Goal: Task Accomplishment & Management: Manage account settings

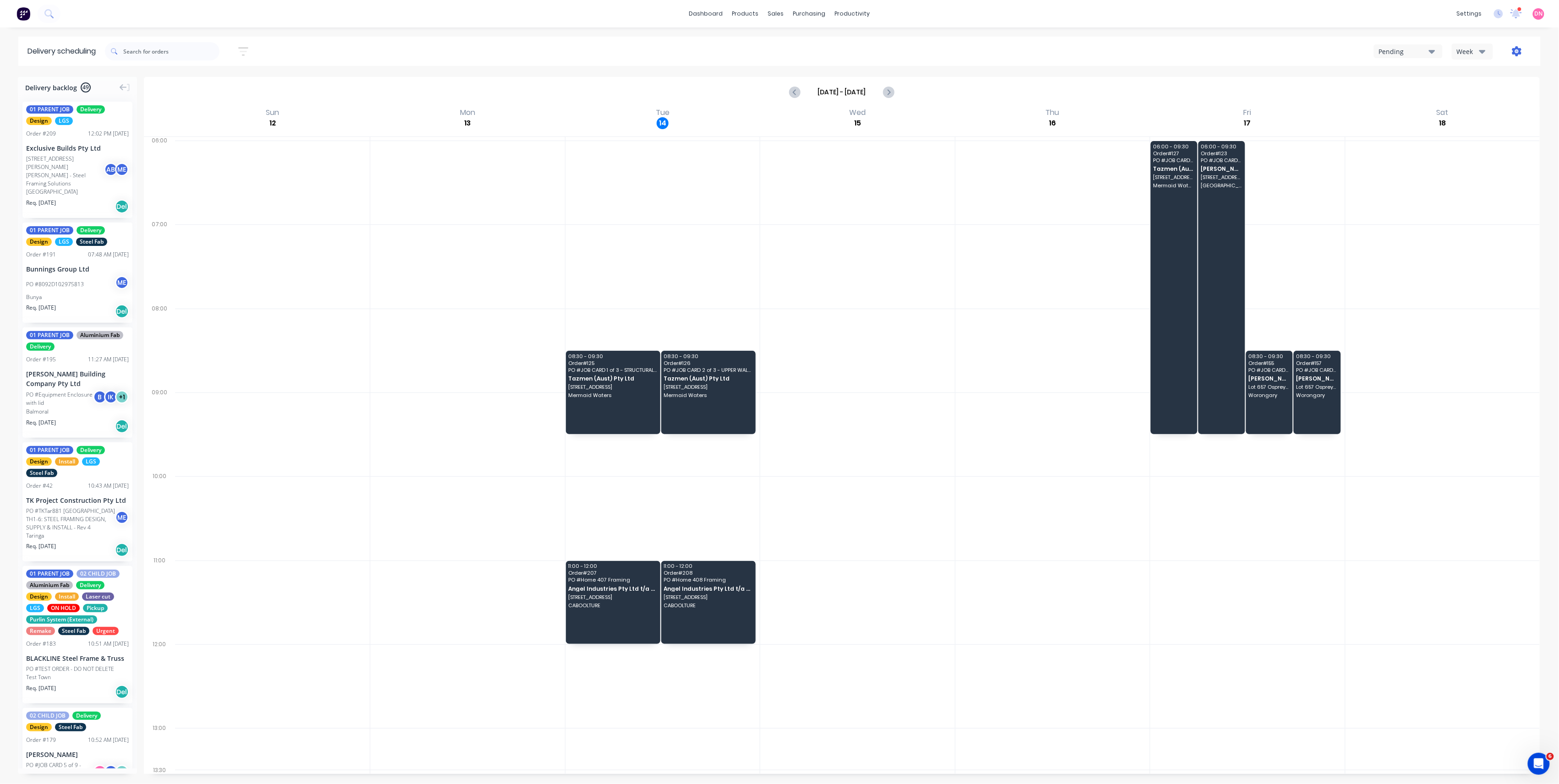
click at [1513, 52] on icon "button" at bounding box center [1517, 51] width 10 height 10
click at [1409, 41] on div "Sort by Most recent Created date Required date Order number Customer name Most …" at bounding box center [822, 51] width 1436 height 25
click at [1413, 52] on div "Pending" at bounding box center [1403, 51] width 50 height 10
click at [1463, 52] on div "Week" at bounding box center [1470, 51] width 27 height 10
click at [1471, 90] on div "Vehicle" at bounding box center [1498, 94] width 91 height 18
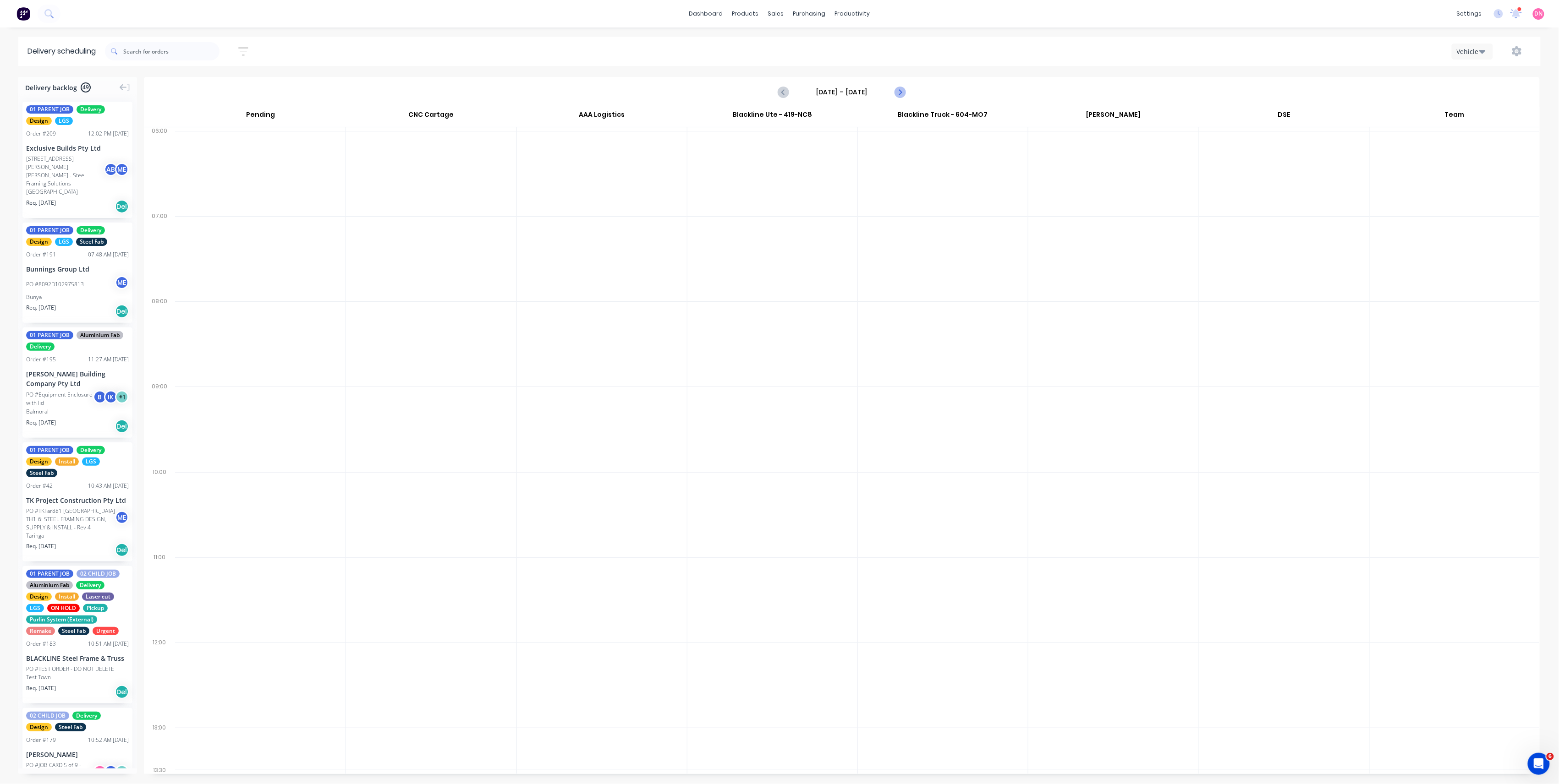
click at [902, 97] on button "Next page" at bounding box center [899, 92] width 18 height 18
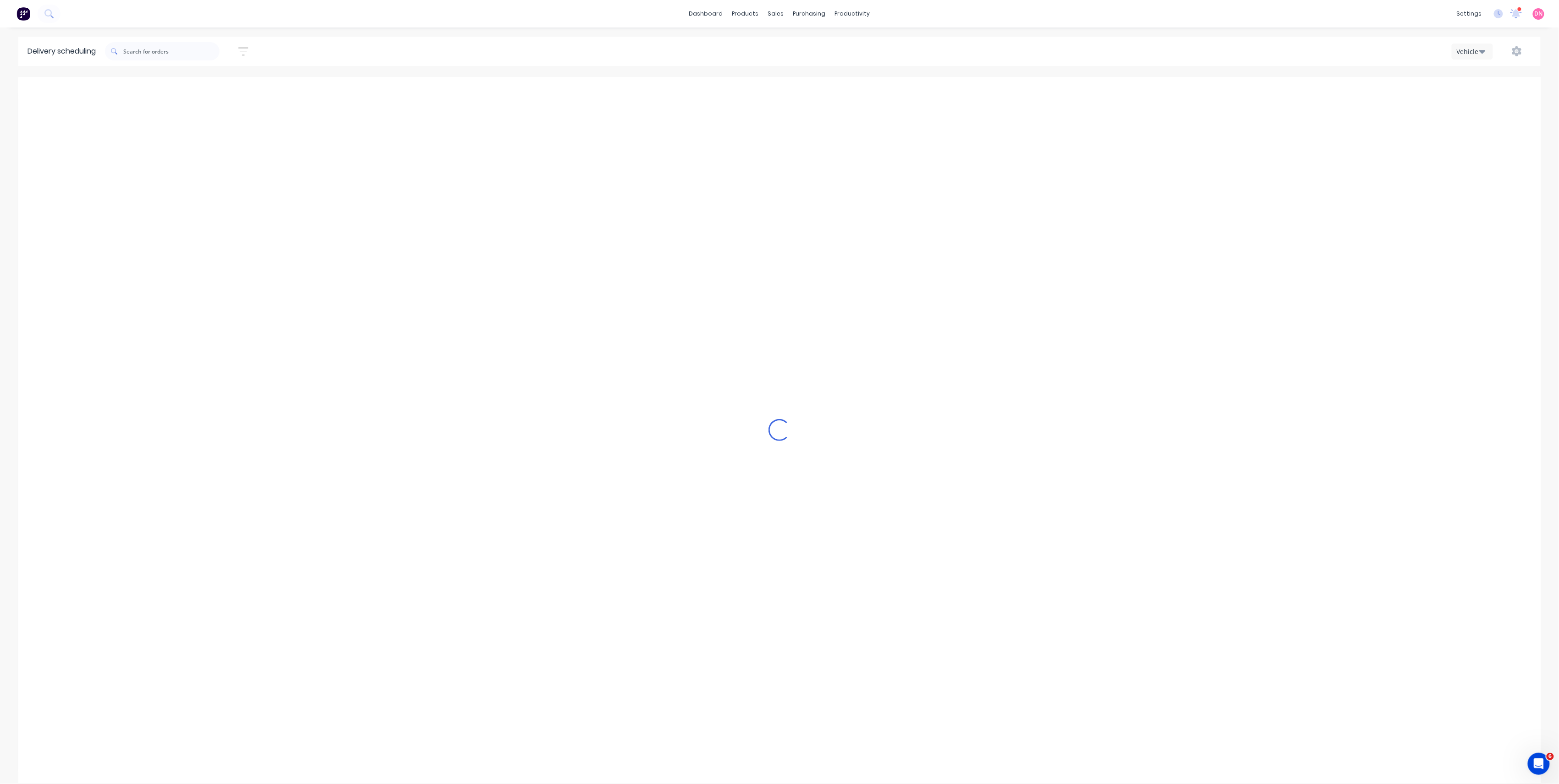
click at [902, 97] on div "Loading..." at bounding box center [779, 430] width 1522 height 707
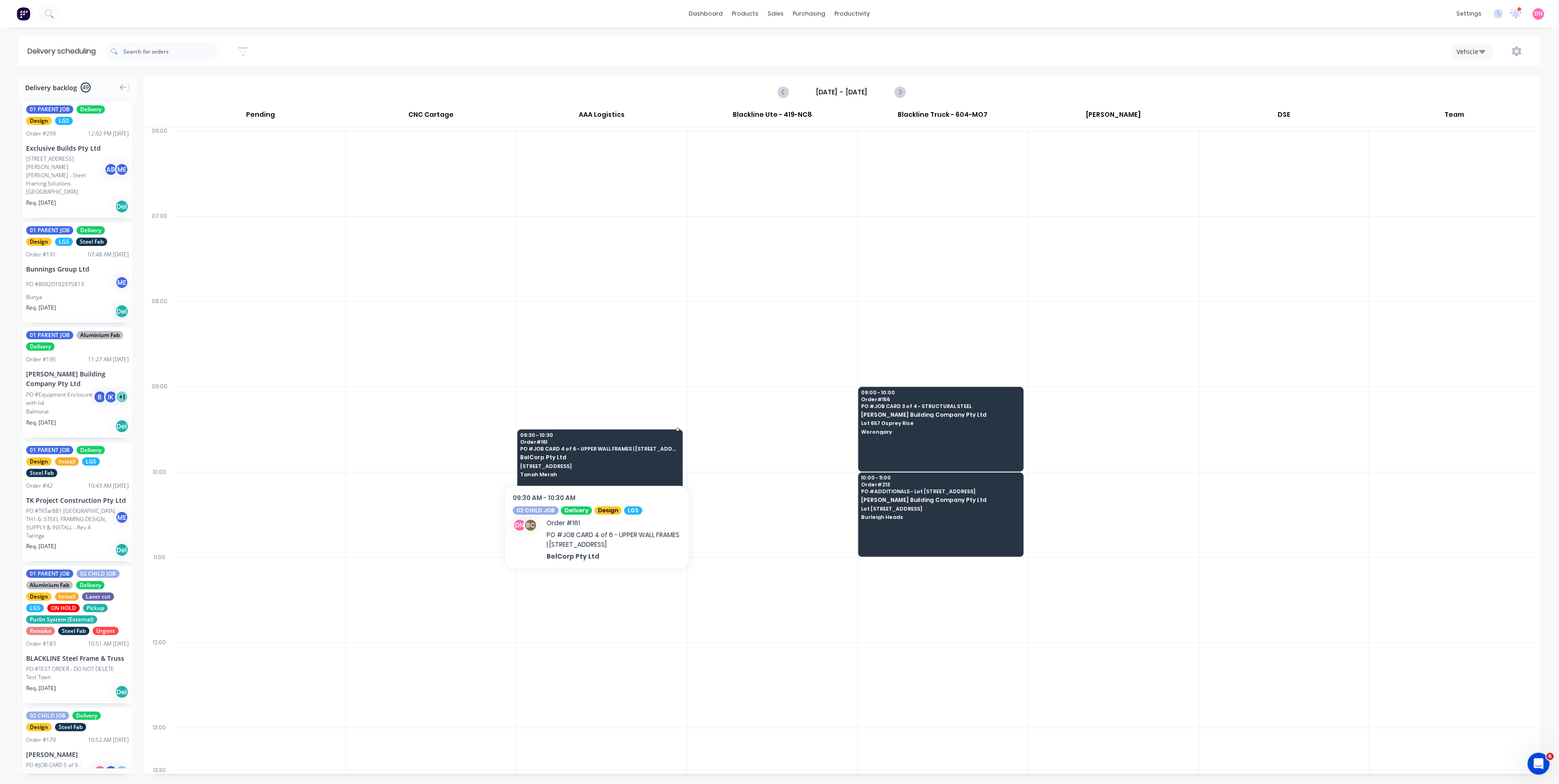
click at [592, 460] on span "BelCorp Pty Ltd" at bounding box center [599, 457] width 158 height 6
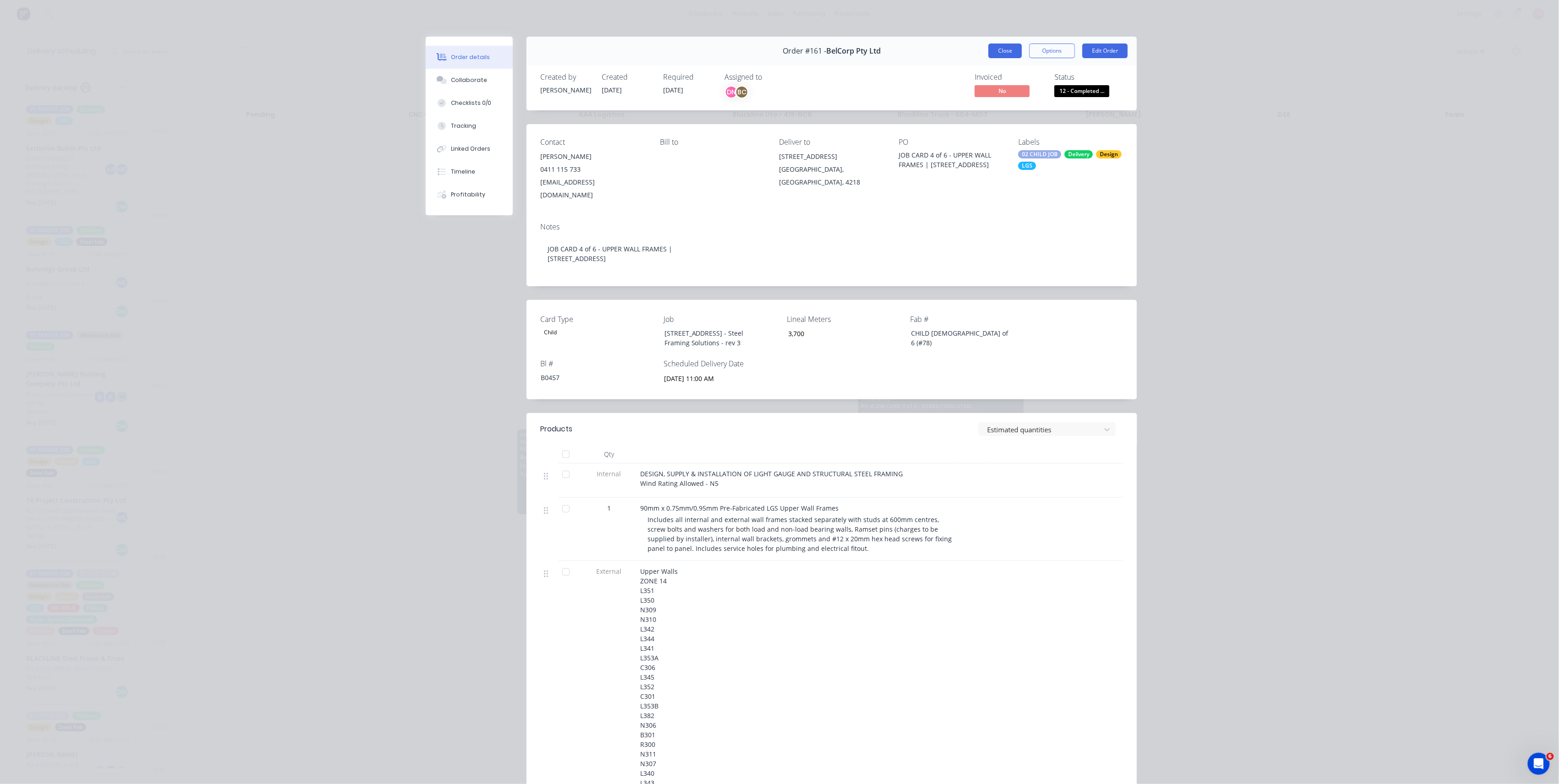
click at [1012, 44] on button "Close" at bounding box center [1005, 51] width 33 height 15
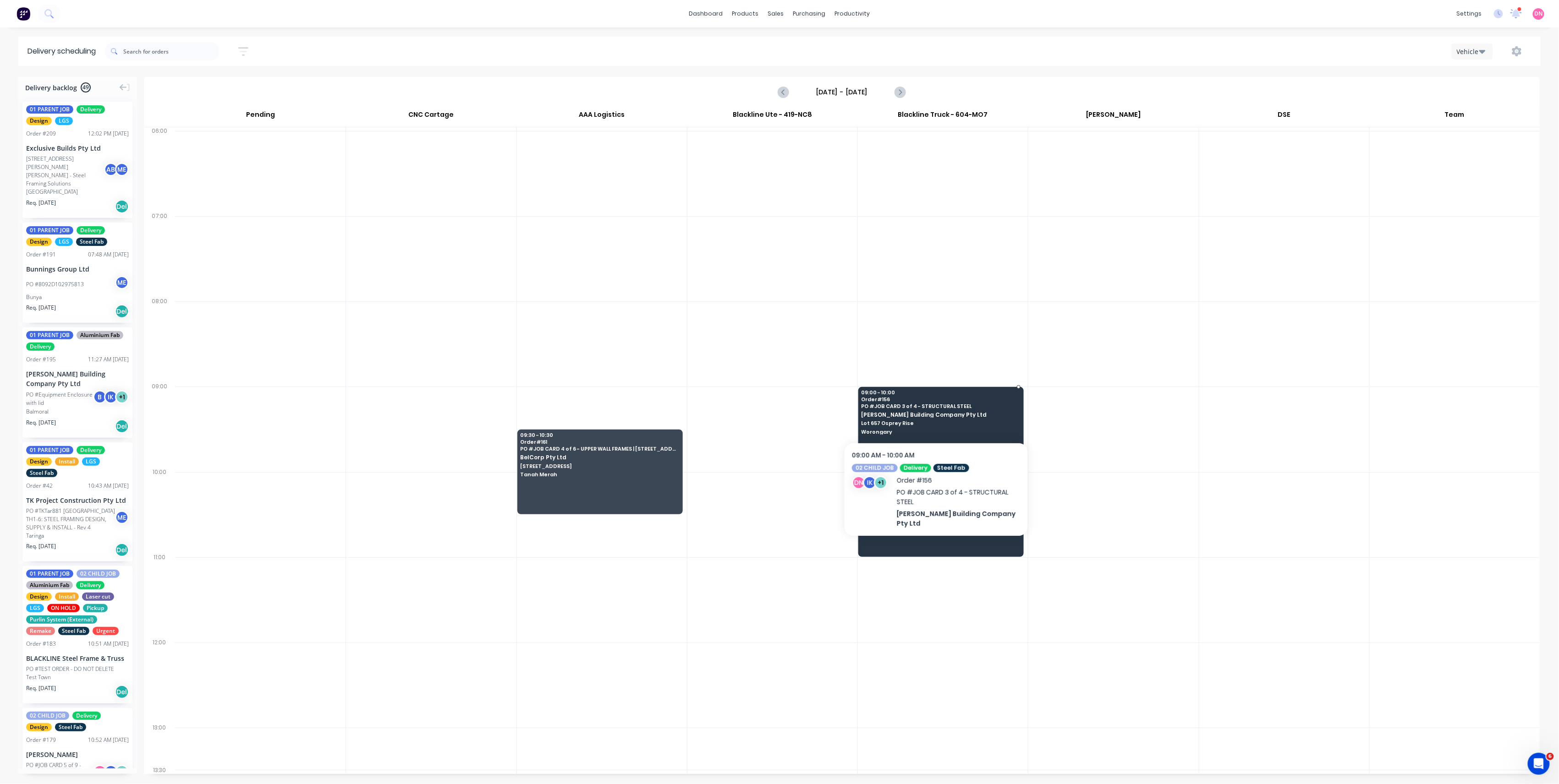
click at [892, 435] on div "09:00 - 10:00 Order # 156 PO # JOB CARD 3 of 4 - STRUCTURAL STEEL [PERSON_NAME]…" at bounding box center [941, 413] width 165 height 51
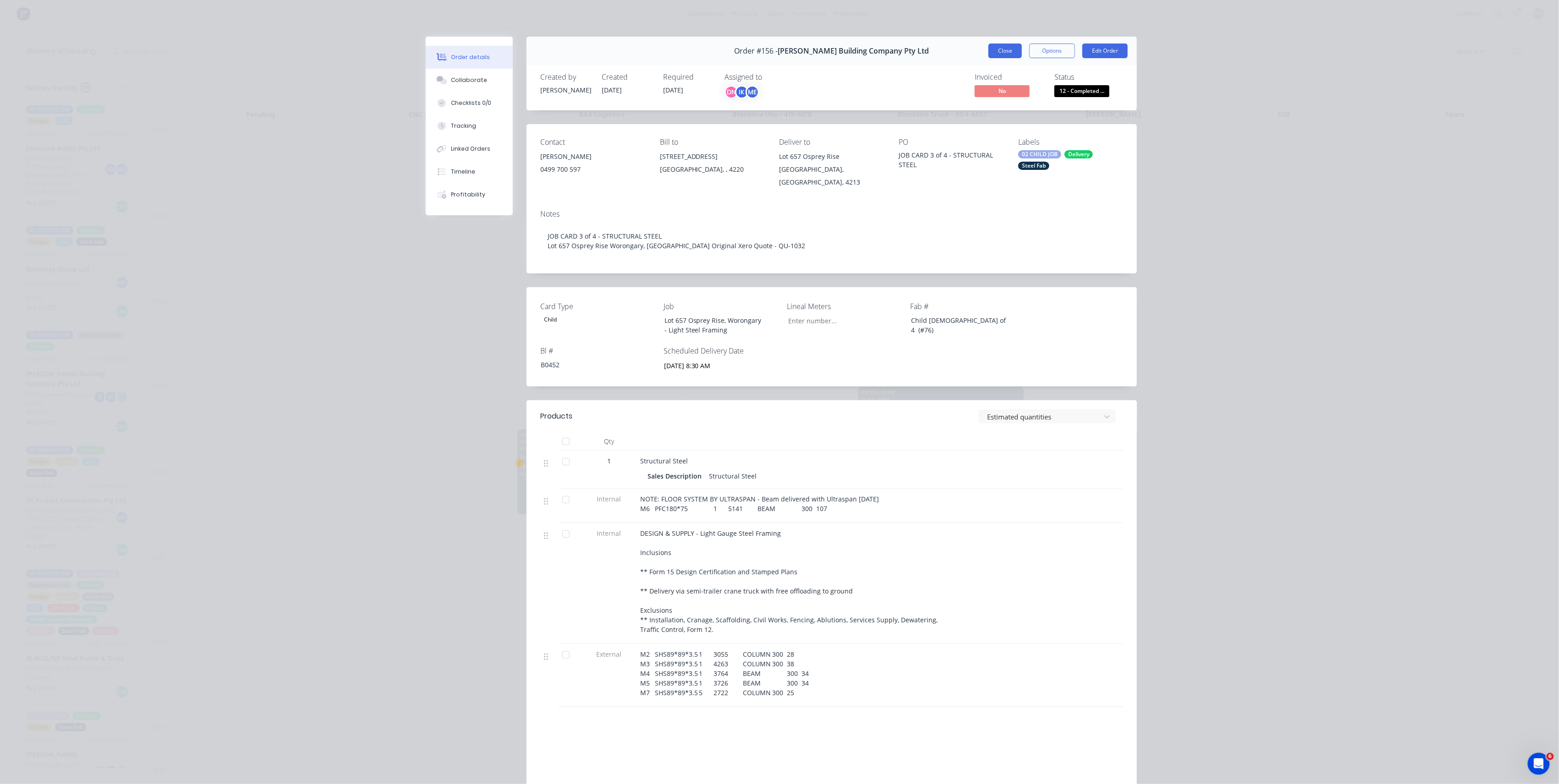
click at [998, 54] on button "Close" at bounding box center [1005, 51] width 33 height 15
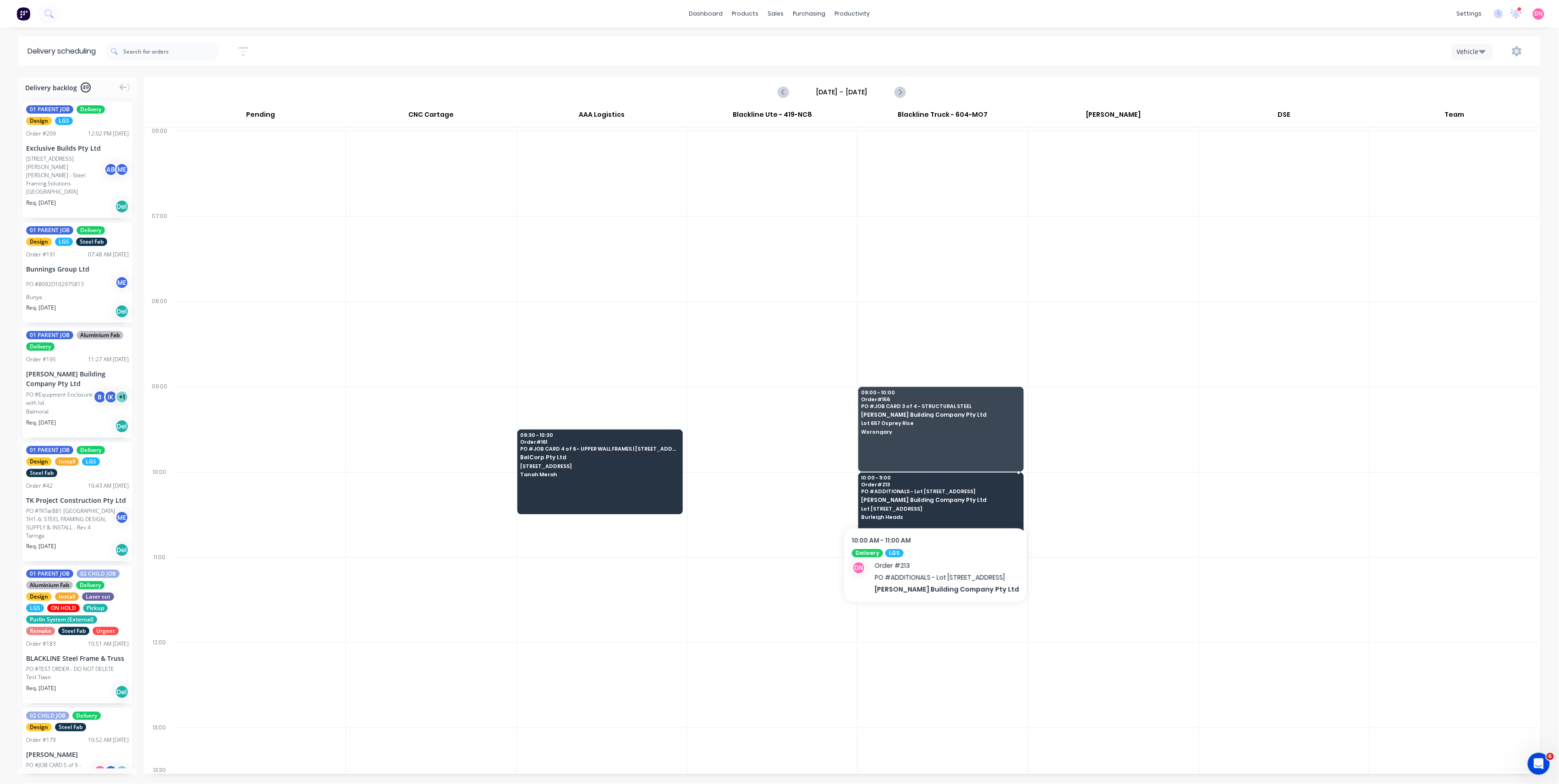
click at [939, 508] on span "Lot [STREET_ADDRESS]" at bounding box center [940, 509] width 158 height 5
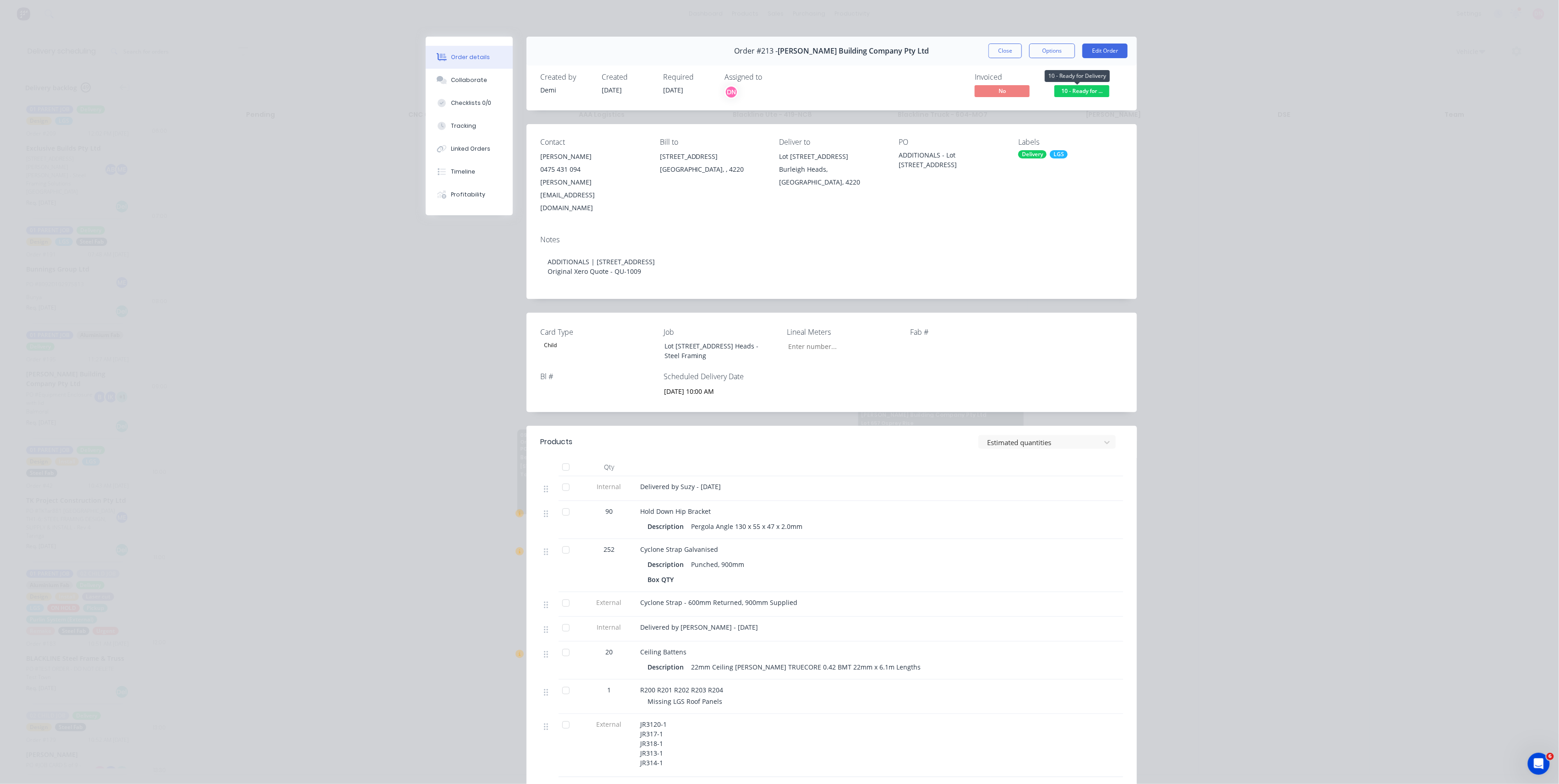
click at [1094, 90] on span "10 - Ready for ..." at bounding box center [1081, 91] width 55 height 11
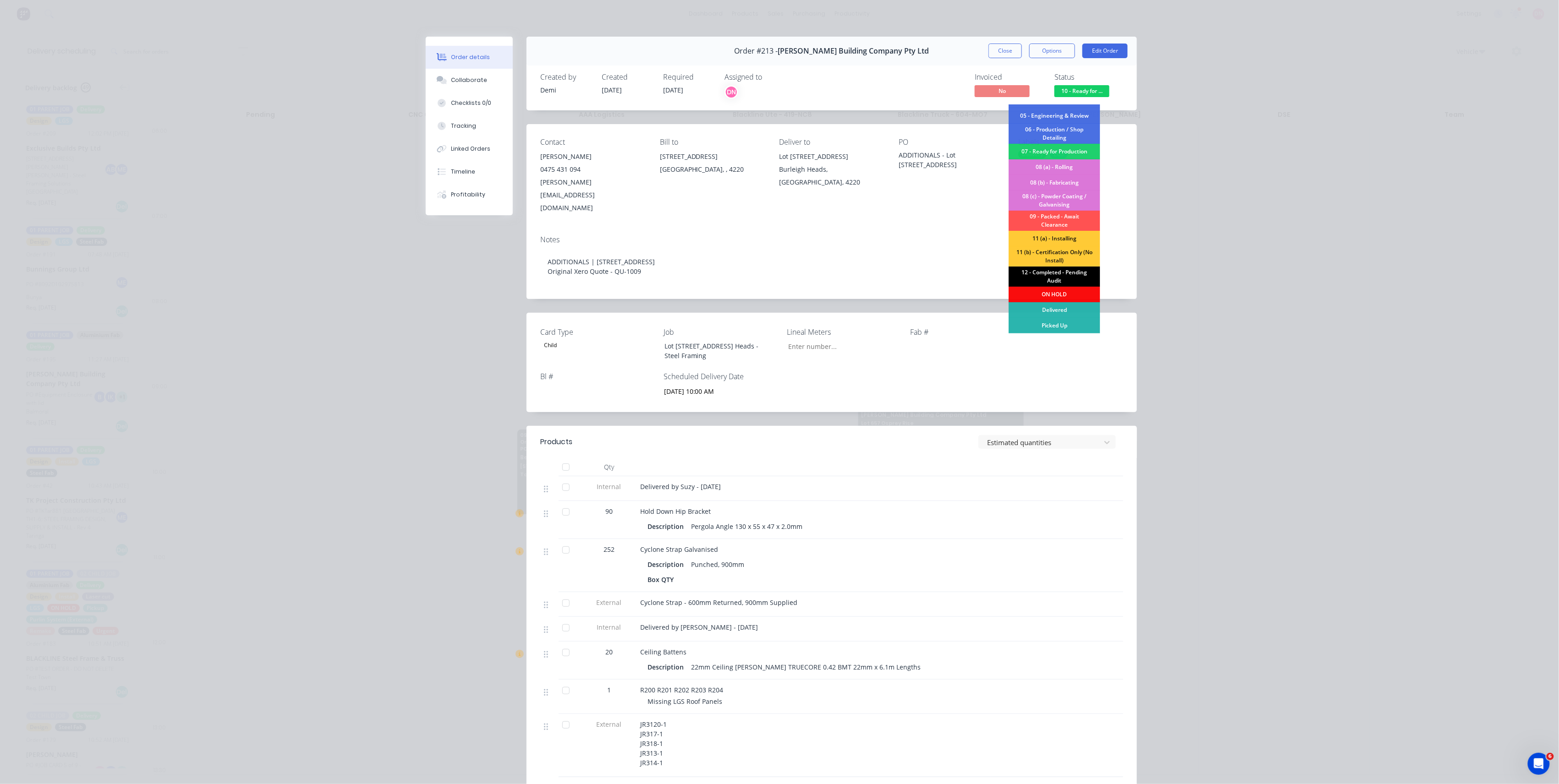
scroll to position [61, 0]
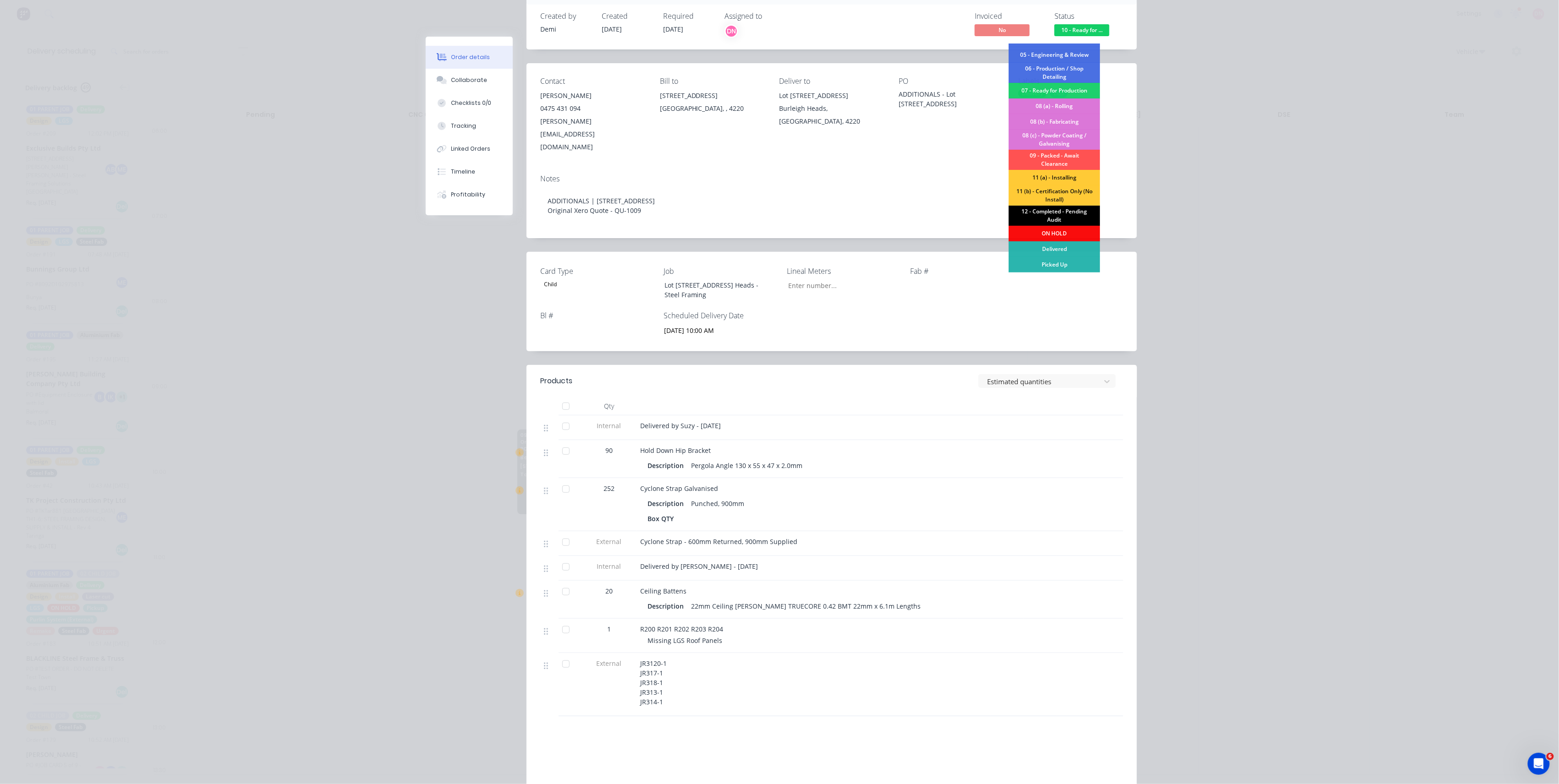
click at [1064, 220] on div "12 - Completed - Pending Audit" at bounding box center [1054, 215] width 91 height 20
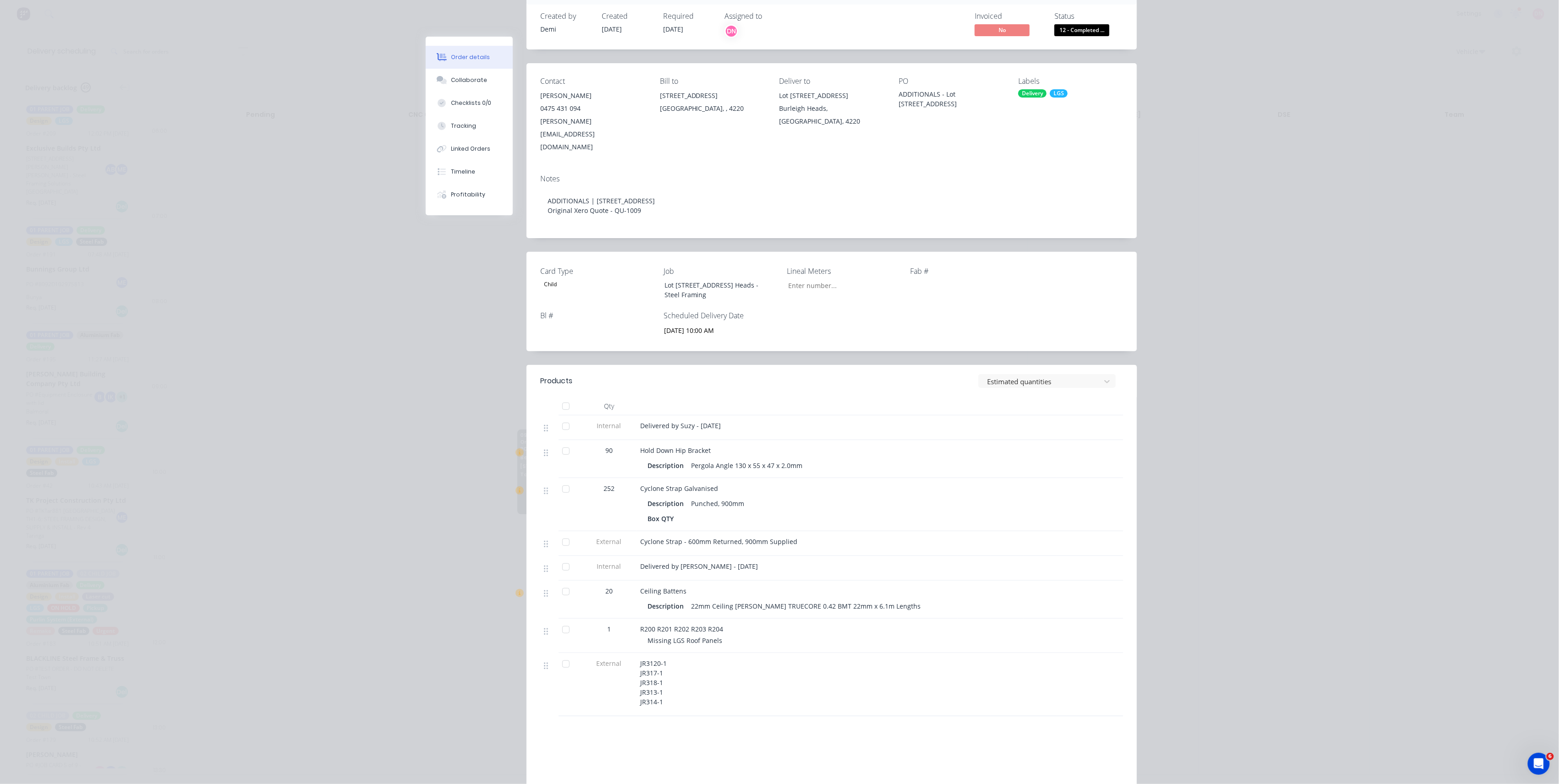
scroll to position [0, 0]
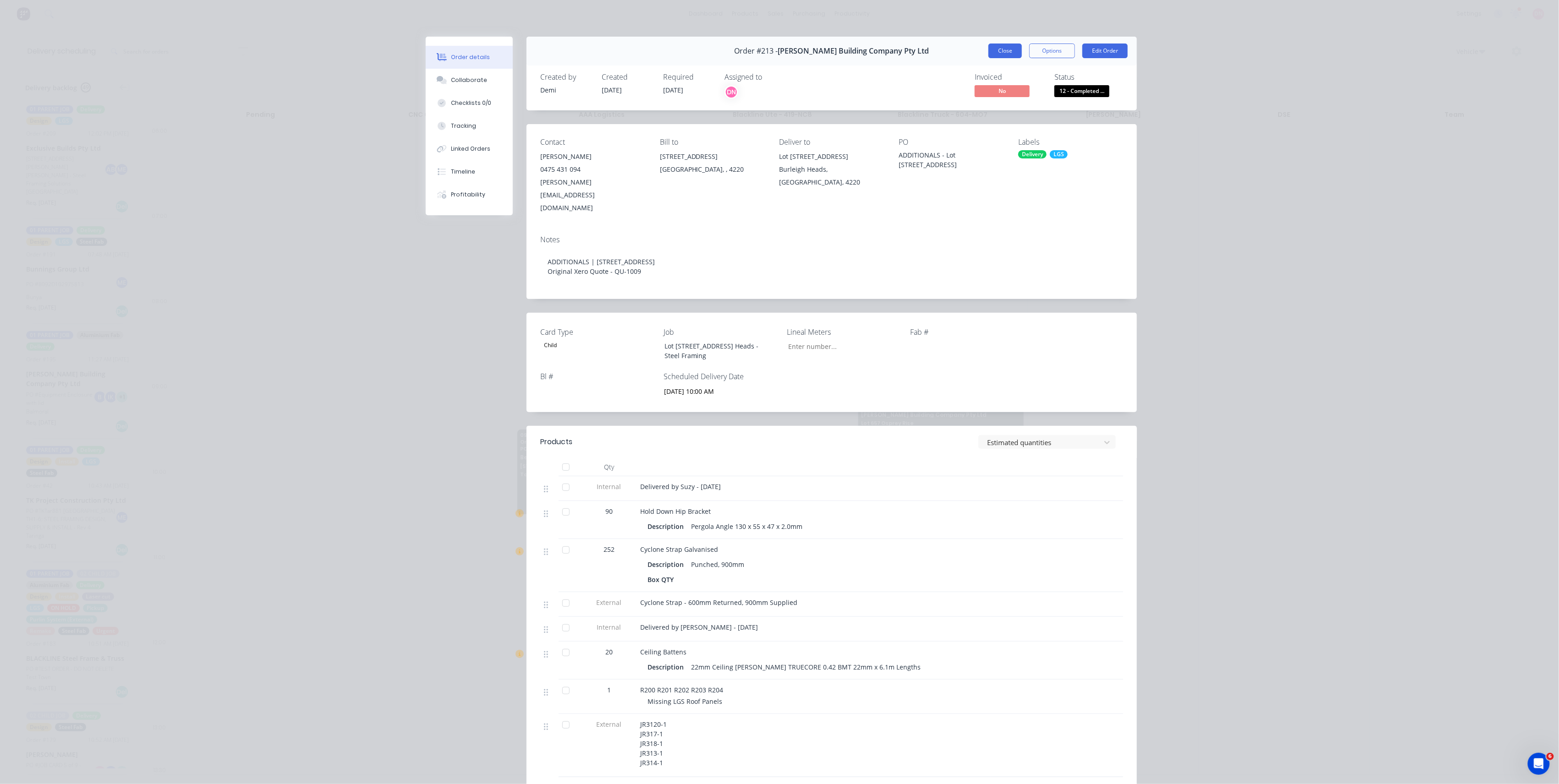
click at [1010, 52] on button "Close" at bounding box center [1005, 51] width 33 height 15
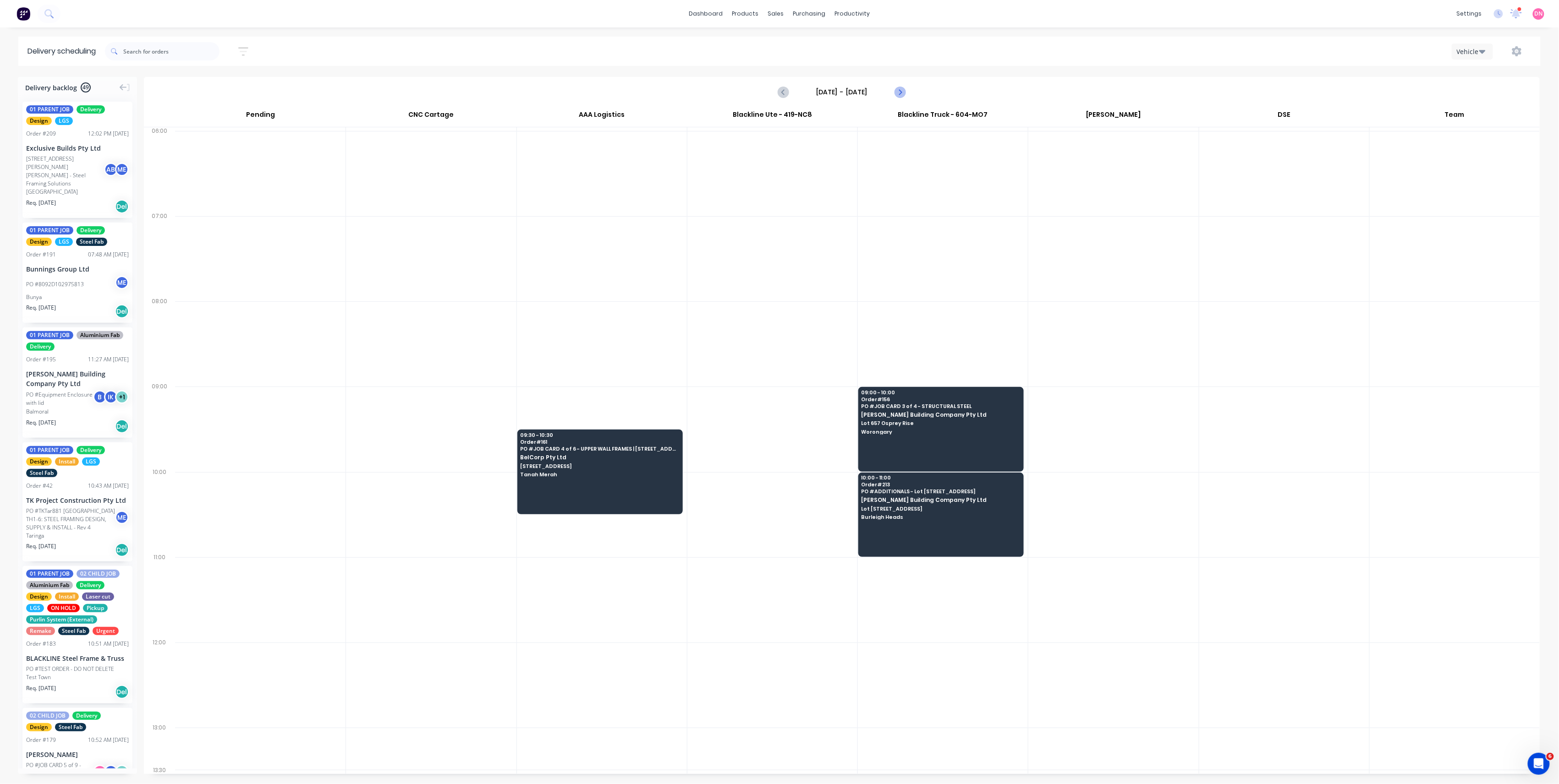
click at [902, 91] on icon "Next page" at bounding box center [899, 92] width 11 height 11
type input "[DATE] - [DATE]"
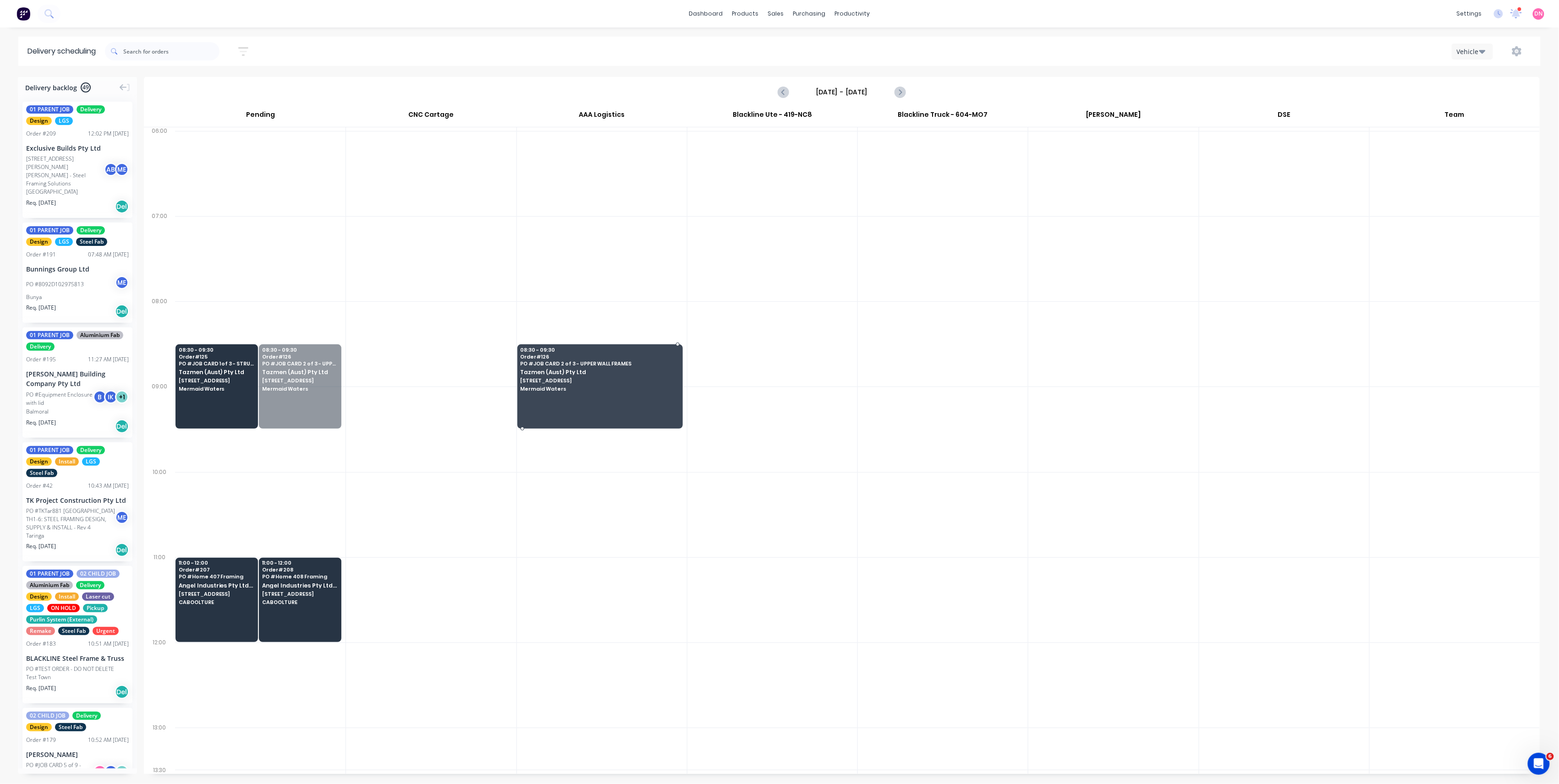
drag, startPoint x: 282, startPoint y: 379, endPoint x: 626, endPoint y: 368, distance: 344.2
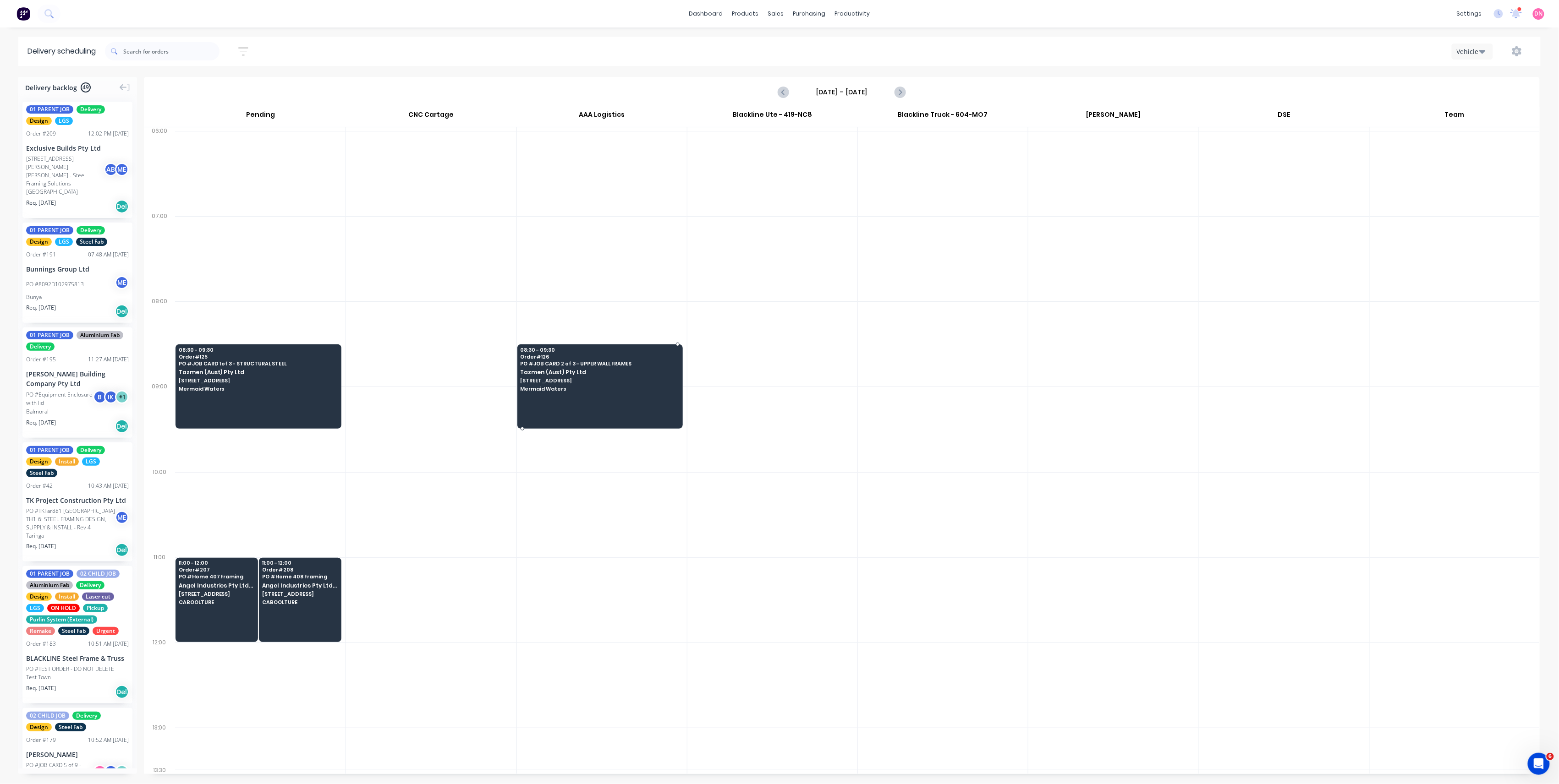
click at [596, 391] on span "Mermaid Waters" at bounding box center [599, 388] width 158 height 5
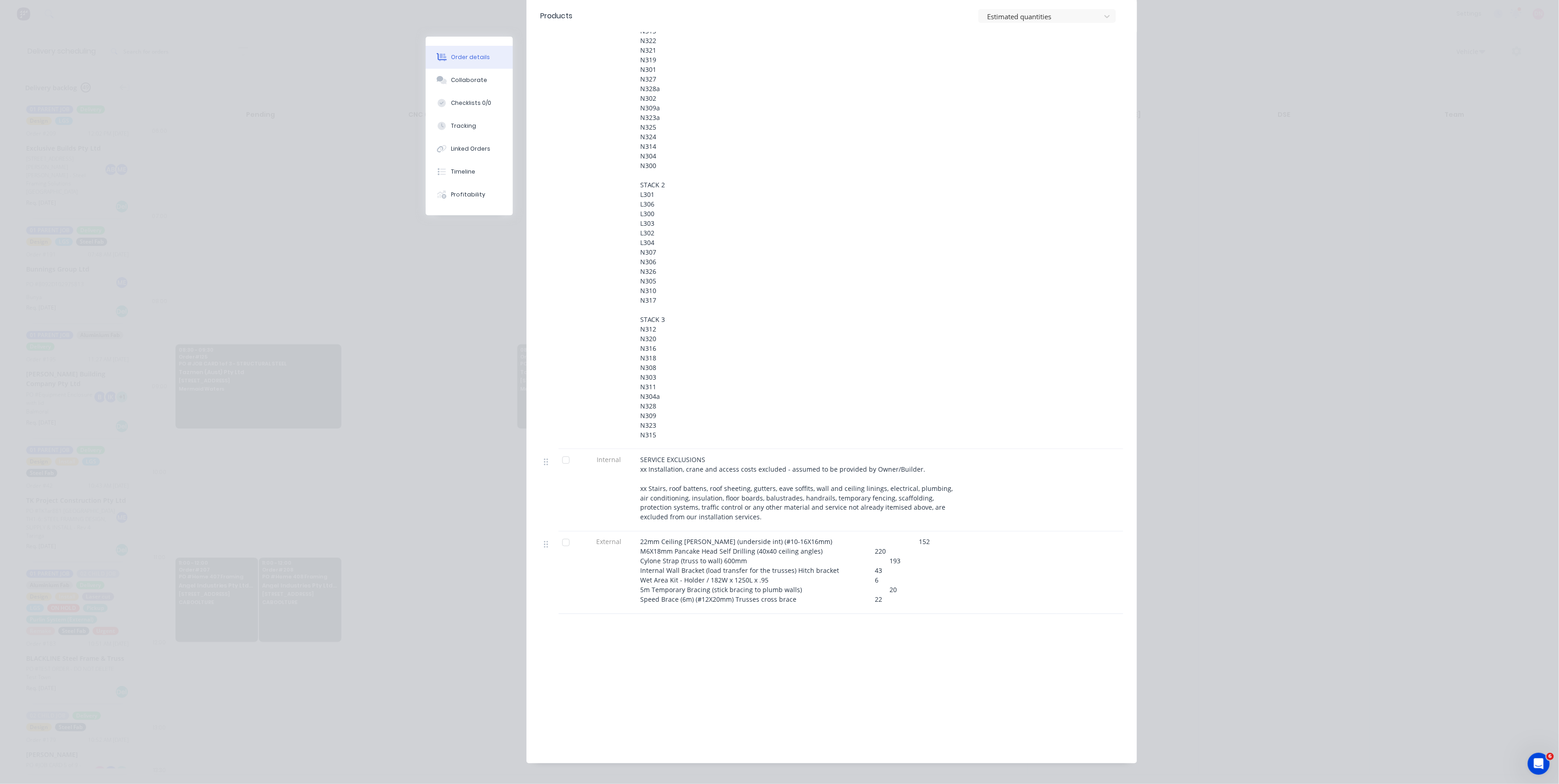
scroll to position [671, 0]
click at [845, 557] on span "22mm Ceiling [PERSON_NAME] (underside int) (#10-16X16mm) 152 M6X18mm Pancake He…" at bounding box center [785, 567] width 290 height 67
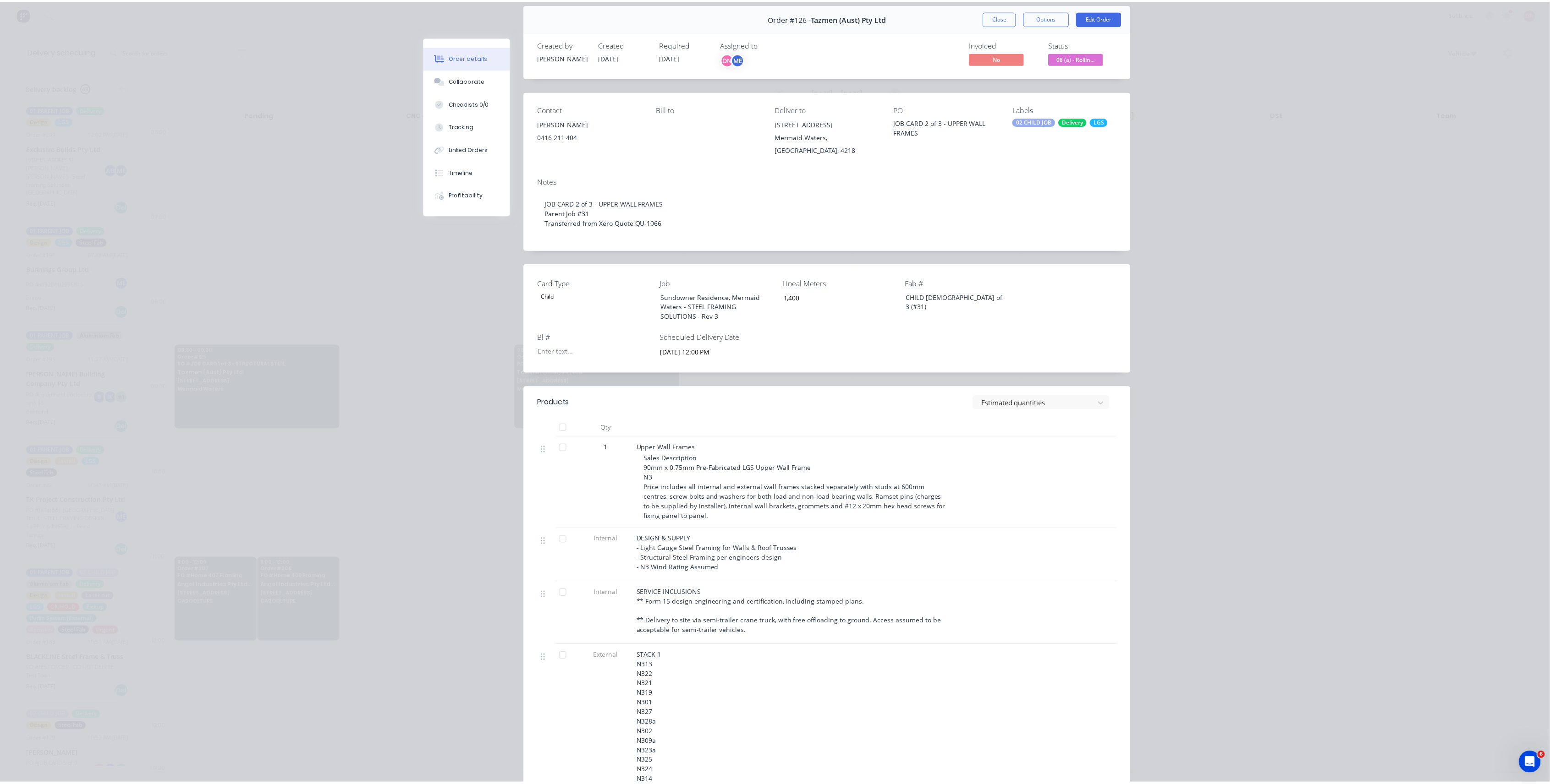
scroll to position [0, 0]
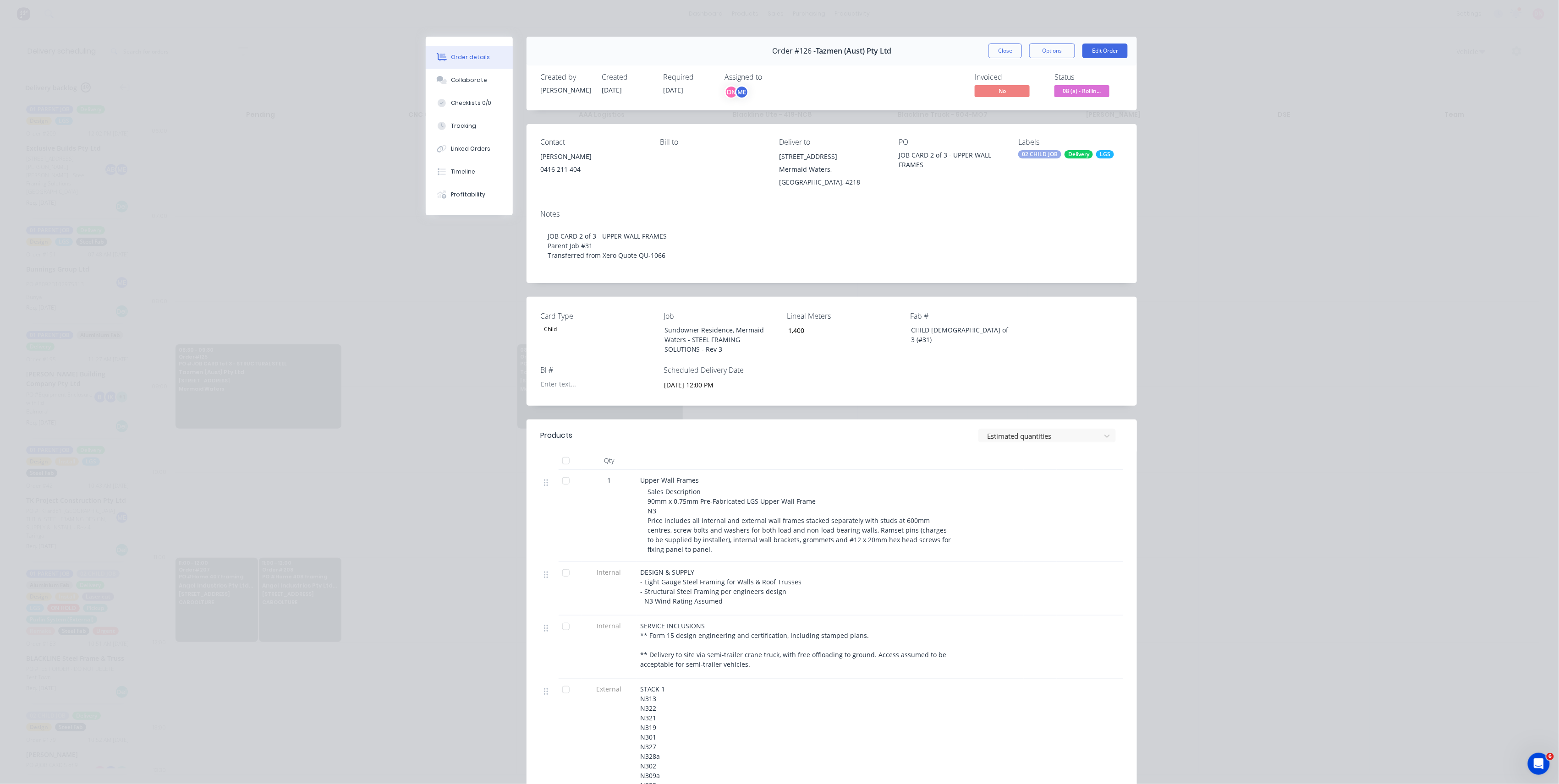
click at [1103, 41] on div "Order #126 - Tazmen (Aust) Pty Ltd Close Options Edit Order" at bounding box center [832, 51] width 611 height 29
click at [1097, 51] on button "Edit Order" at bounding box center [1105, 51] width 45 height 15
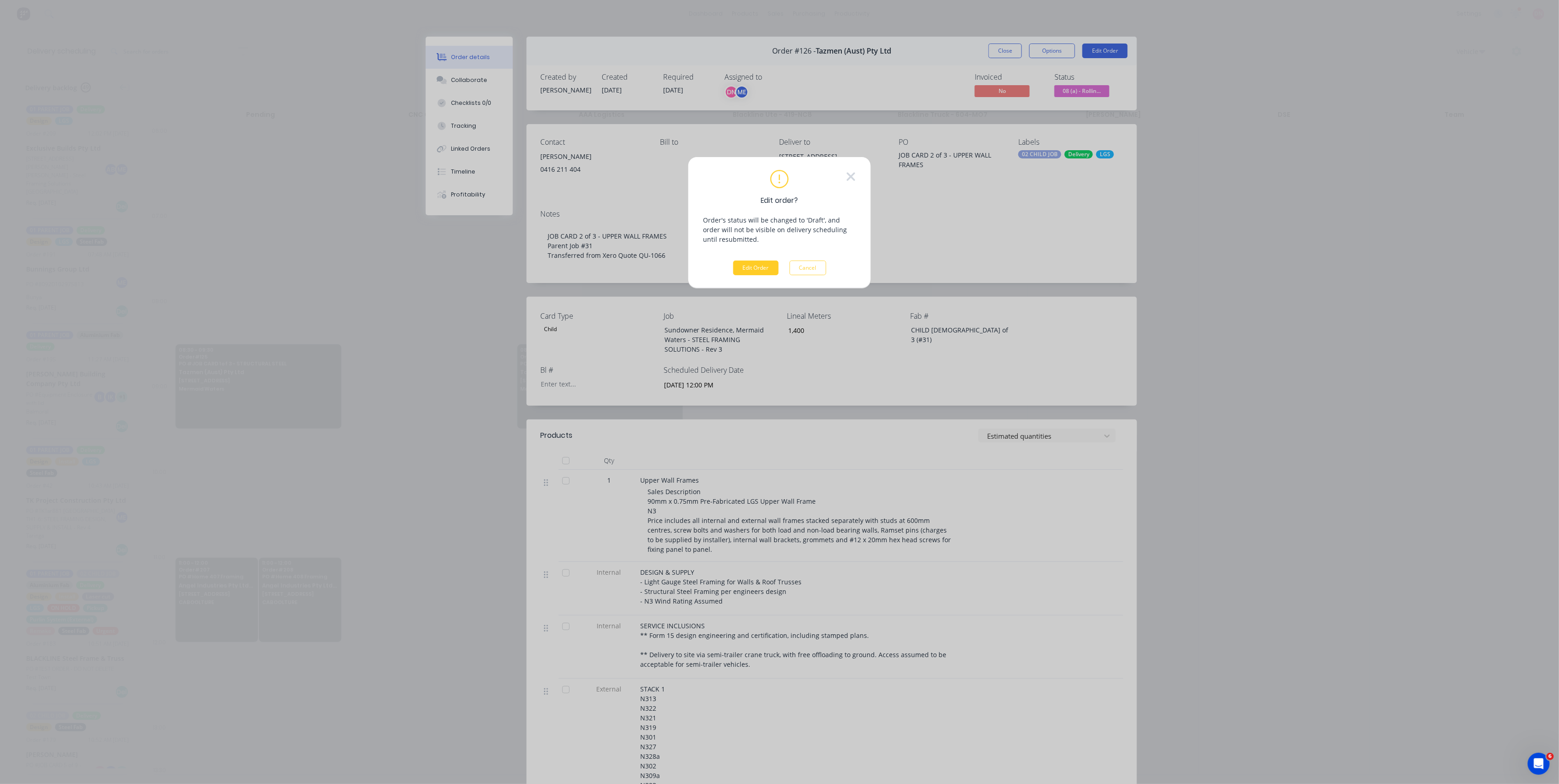
click at [749, 264] on button "Edit Order" at bounding box center [756, 268] width 45 height 15
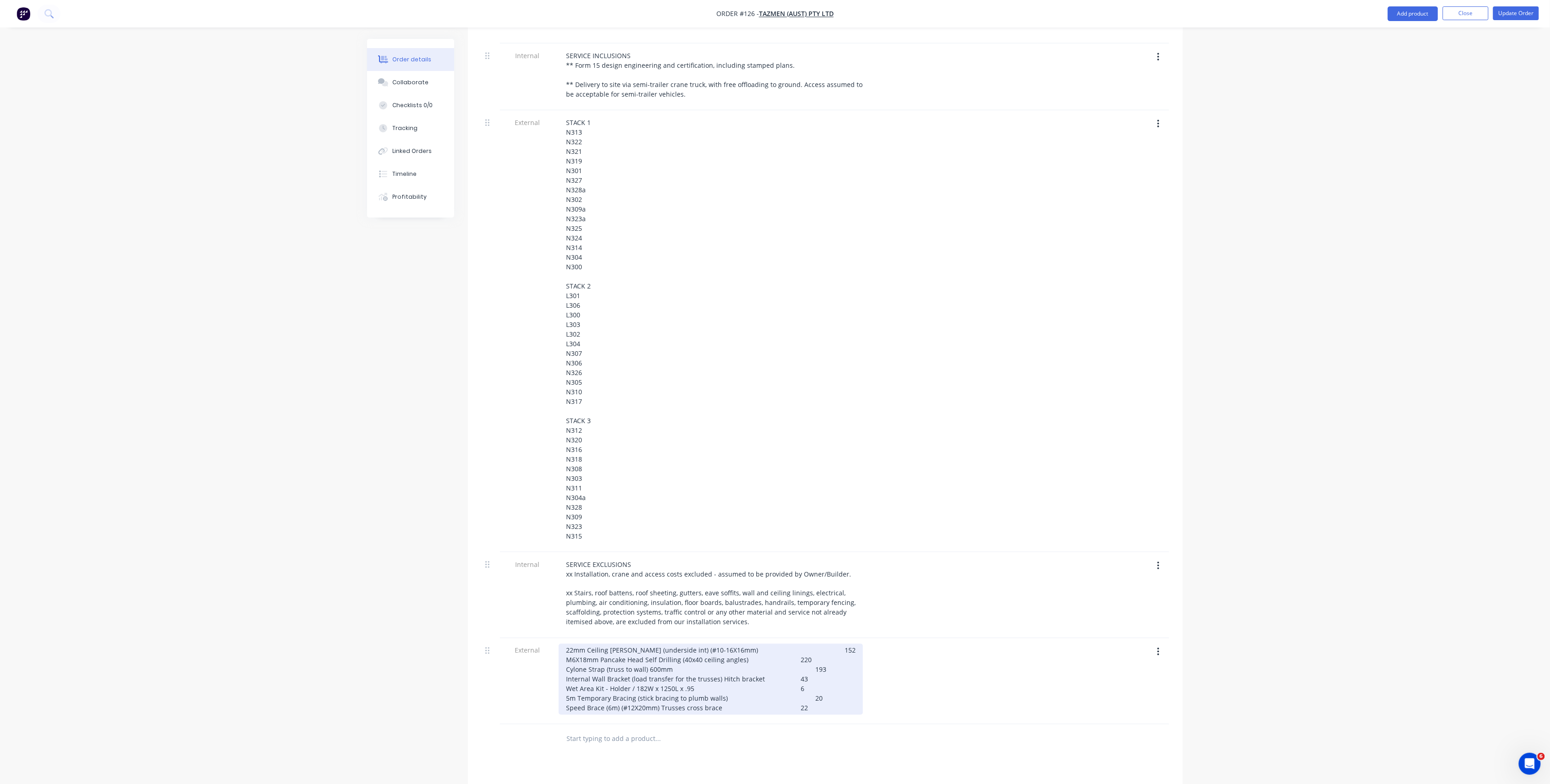
scroll to position [733, 0]
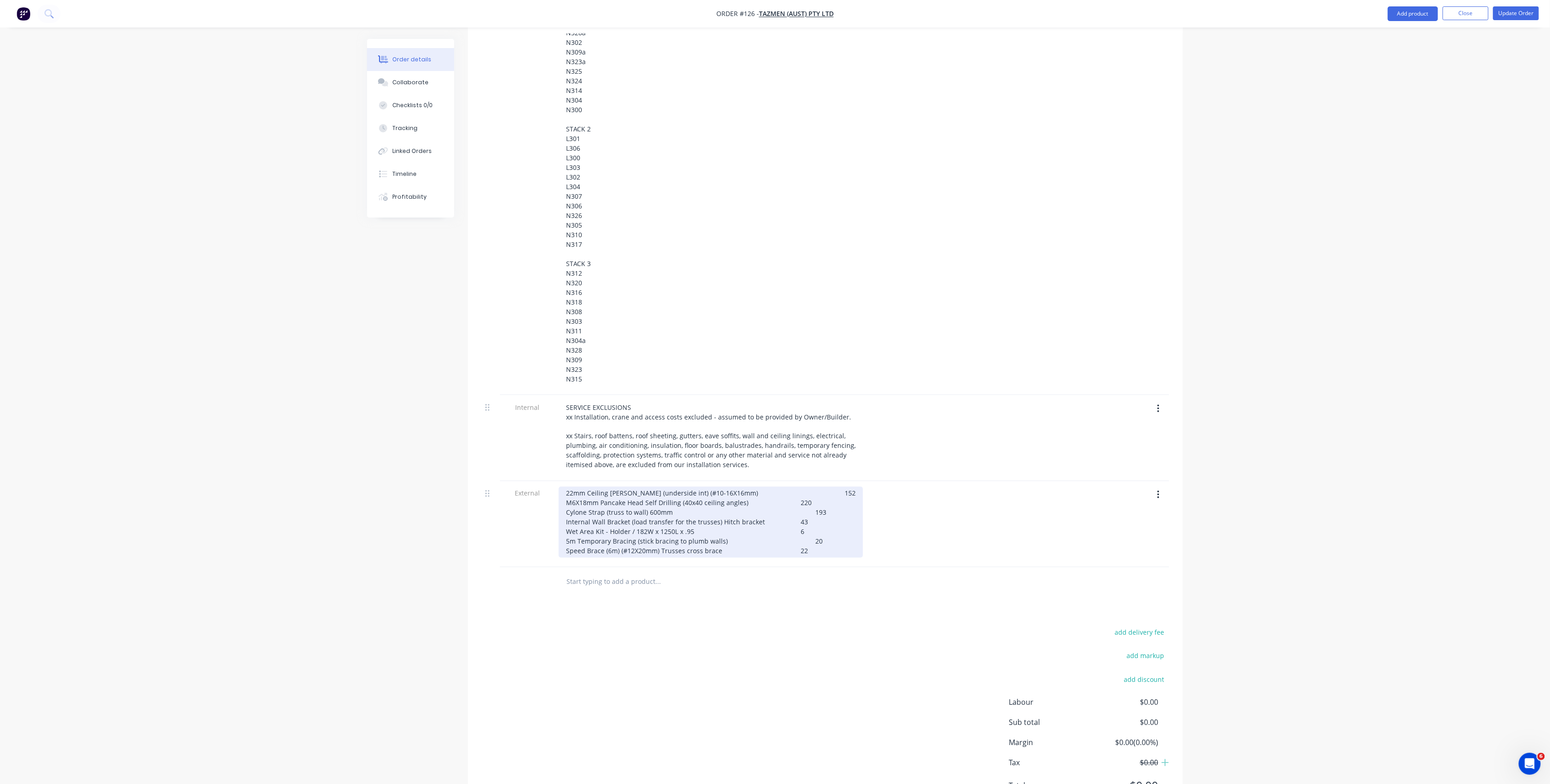
click at [791, 487] on div "22mm Ceiling [PERSON_NAME] (underside int) (#10-16X16mm) 152 M6X18mm Pancake He…" at bounding box center [711, 522] width 304 height 71
click at [803, 487] on div "22mm Ceiling [PERSON_NAME] (underside int) (#10-16X16mm) 152 M6X18mm Pancake He…" at bounding box center [711, 522] width 304 height 71
click at [786, 487] on div "22mm Ceiling [PERSON_NAME] (underside int) (#10-16X16mm) 152 - To be supplied n…" at bounding box center [715, 527] width 314 height 80
drag, startPoint x: 724, startPoint y: 482, endPoint x: 629, endPoint y: 479, distance: 95.0
click at [629, 487] on div "22mm Ceiling [PERSON_NAME] (underside int) (#10-16X16mm) 152 - To be supplied n…" at bounding box center [715, 527] width 314 height 80
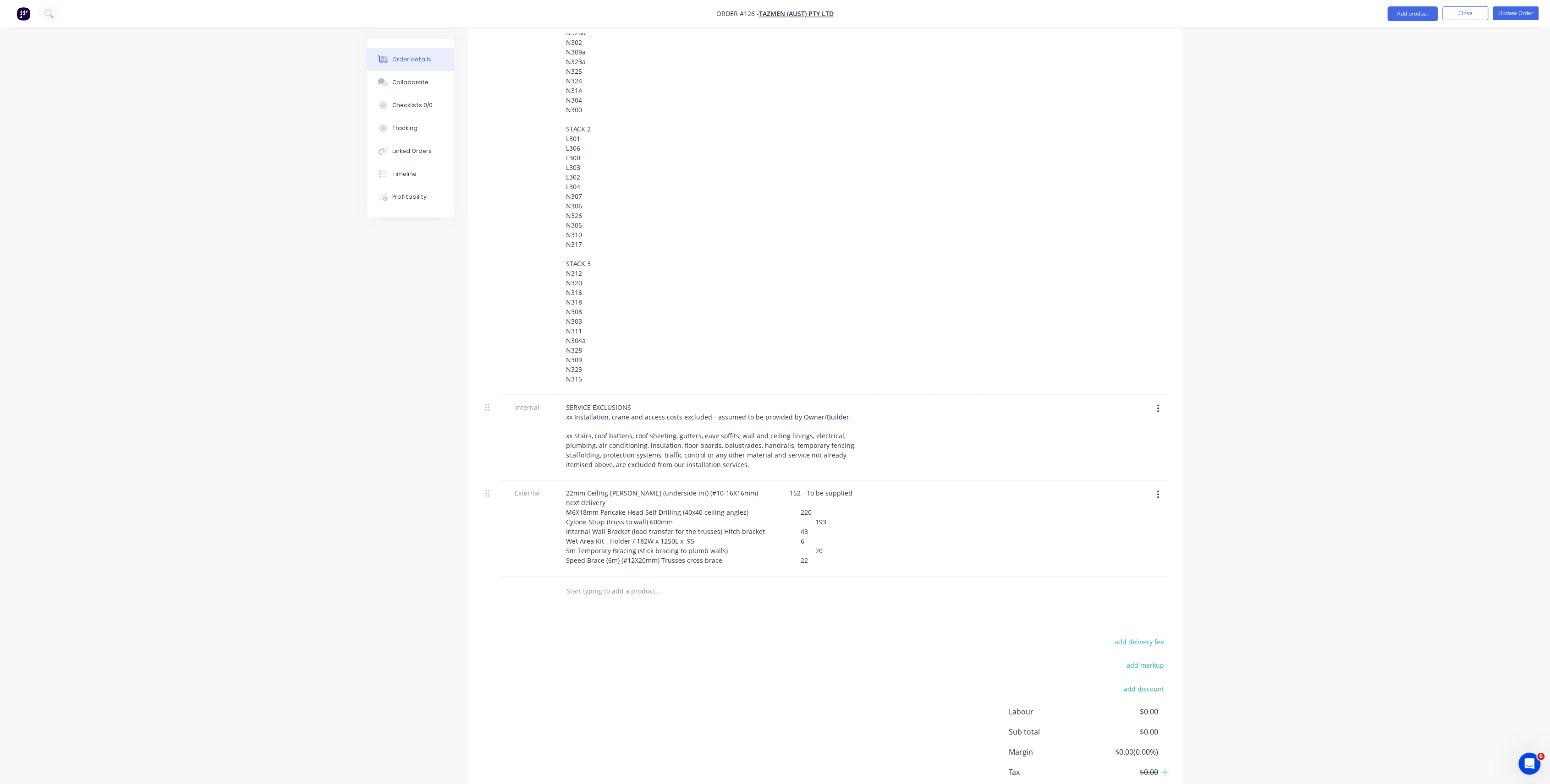
click at [861, 529] on div "22mm Ceiling [PERSON_NAME] (underside int) (#10-16X16mm) 152 - To be supplied n…" at bounding box center [715, 527] width 314 height 80
click at [1164, 487] on button "button" at bounding box center [1158, 495] width 22 height 16
click at [1143, 512] on div "Duplicate" at bounding box center [1125, 519] width 71 height 13
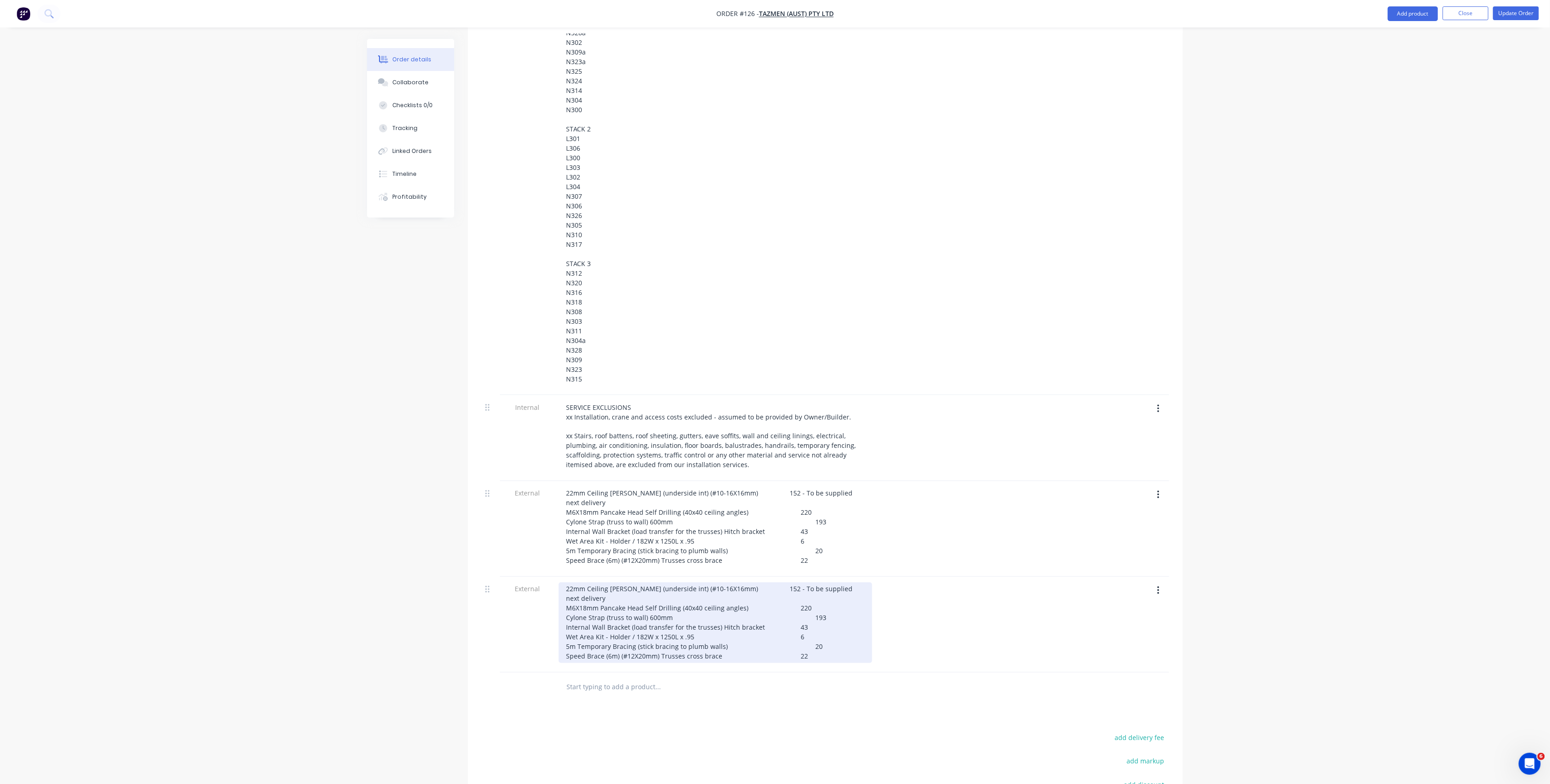
click at [675, 589] on div "22mm Ceiling [PERSON_NAME] (underside int) (#10-16X16mm) 152 - To be supplied n…" at bounding box center [715, 622] width 314 height 80
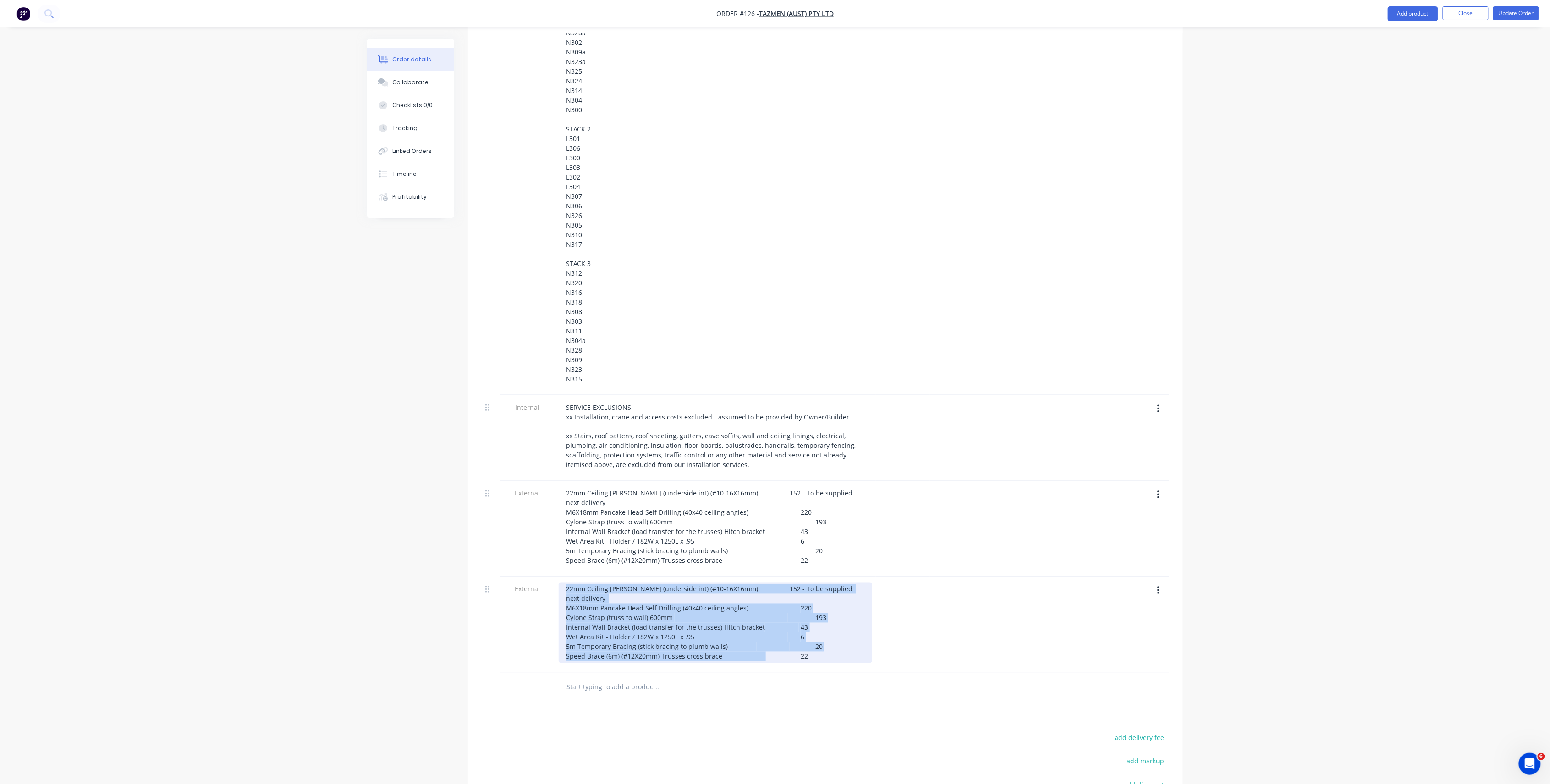
drag, startPoint x: 836, startPoint y: 626, endPoint x: 514, endPoint y: 538, distance: 333.8
click at [514, 538] on div "1 Upper Wall Frames Sales Description 90mm x 0.75mm Pre-Fabricated LGS Upper Wa…" at bounding box center [826, 201] width 688 height 943
paste div
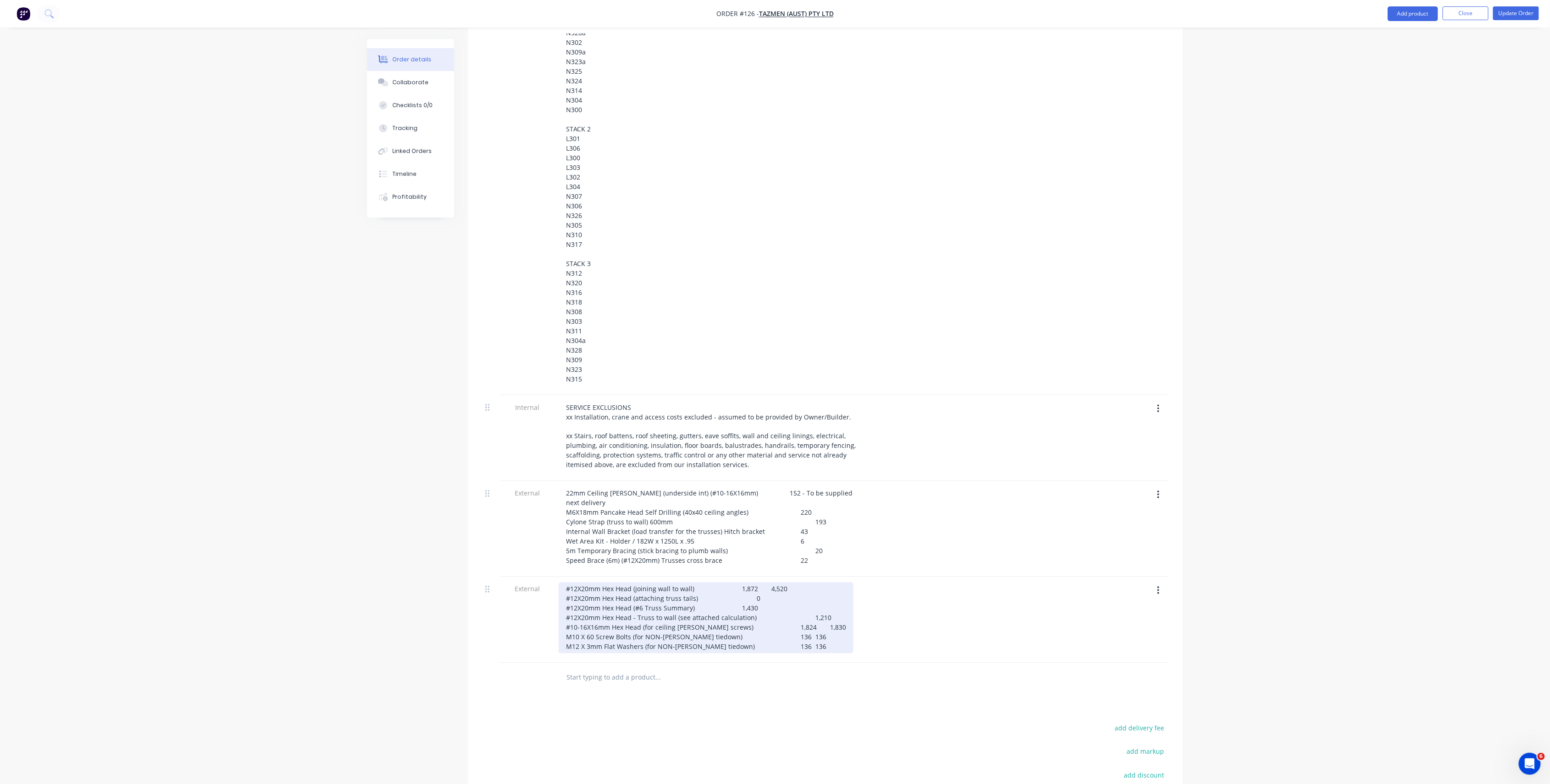
click at [820, 618] on div "#12X20mm Hex Head (joining wall to wall) 1,872 4,520 #12X20mm Hex Head (attachi…" at bounding box center [706, 618] width 295 height 71
click at [809, 622] on div "#12X20mm Hex Head (joining wall to wall) 1,872 4,520 #12X20mm Hex Head (attachi…" at bounding box center [706, 618] width 295 height 71
click at [752, 634] on div "#12X20mm Hex Head (joining wall to wall) 1,872 4,520 #12X20mm Hex Head (attachi…" at bounding box center [706, 627] width 295 height 90
click at [778, 650] on div "#12X20mm Hex Head (joining wall to wall) 1,872 4,520 #12X20mm Hex Head (attachi…" at bounding box center [706, 627] width 295 height 90
click at [789, 659] on div "#12X20mm Hex Head (joining wall to wall) 1,872 4,520 #12X20mm Hex Head (attachi…" at bounding box center [706, 632] width 295 height 100
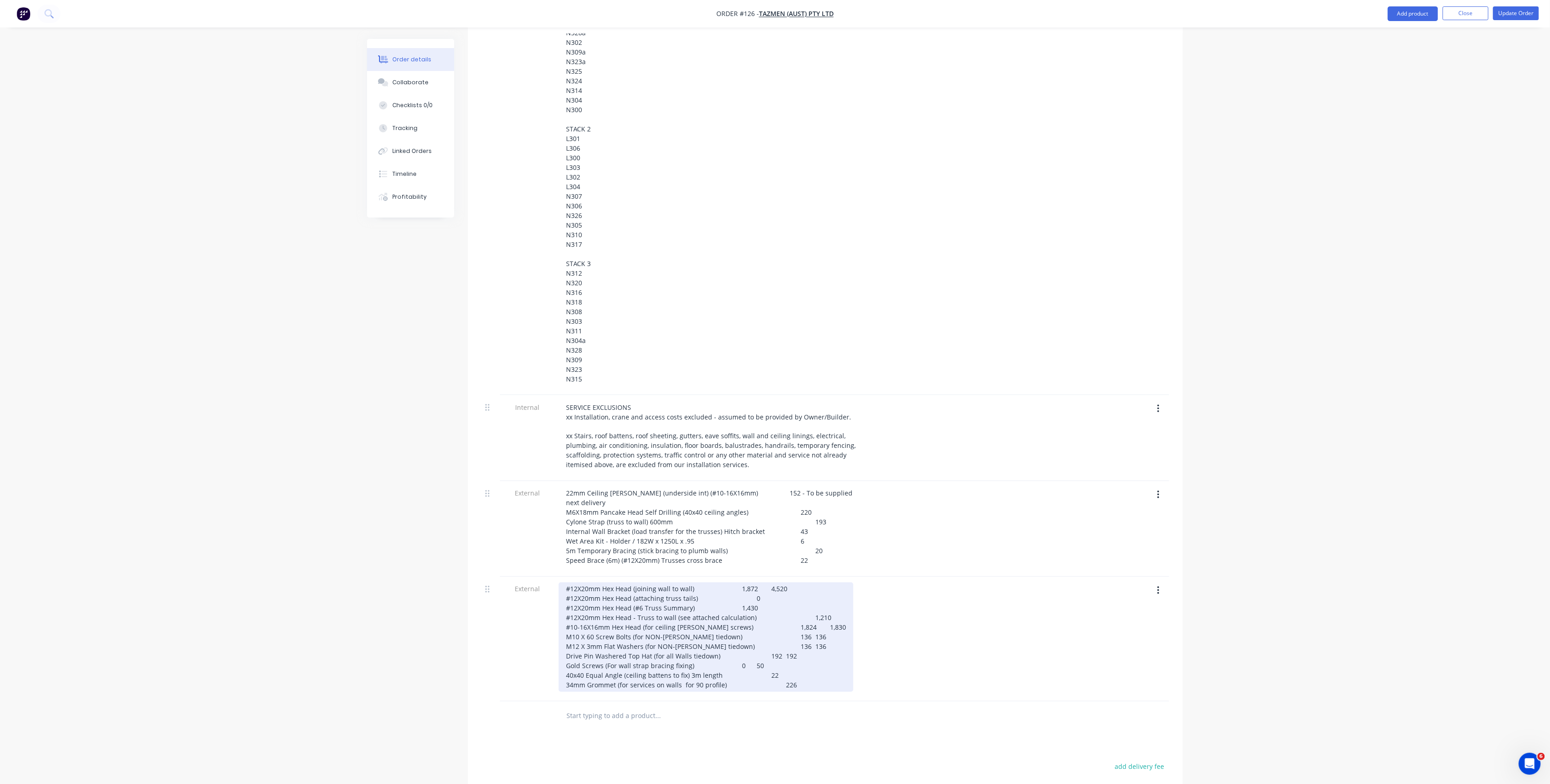
click at [765, 583] on div "#12X20mm Hex Head (joining wall to wall) 1,872 4,520 #12X20mm Hex Head (attachi…" at bounding box center [706, 637] width 295 height 109
drag, startPoint x: 763, startPoint y: 570, endPoint x: 743, endPoint y: 570, distance: 20.0
click at [743, 583] on div "#12X20mm Hex Head (joining wall to wall) 1,872 4,520 #12X20mm Hex Head (attachi…" at bounding box center [706, 637] width 295 height 109
drag, startPoint x: 770, startPoint y: 589, endPoint x: 540, endPoint y: 575, distance: 230.4
click at [540, 577] on div "External #12X20mm Hex Head (joining wall to wall) 4,520 #12X20mm Hex Head (atta…" at bounding box center [826, 639] width 688 height 125
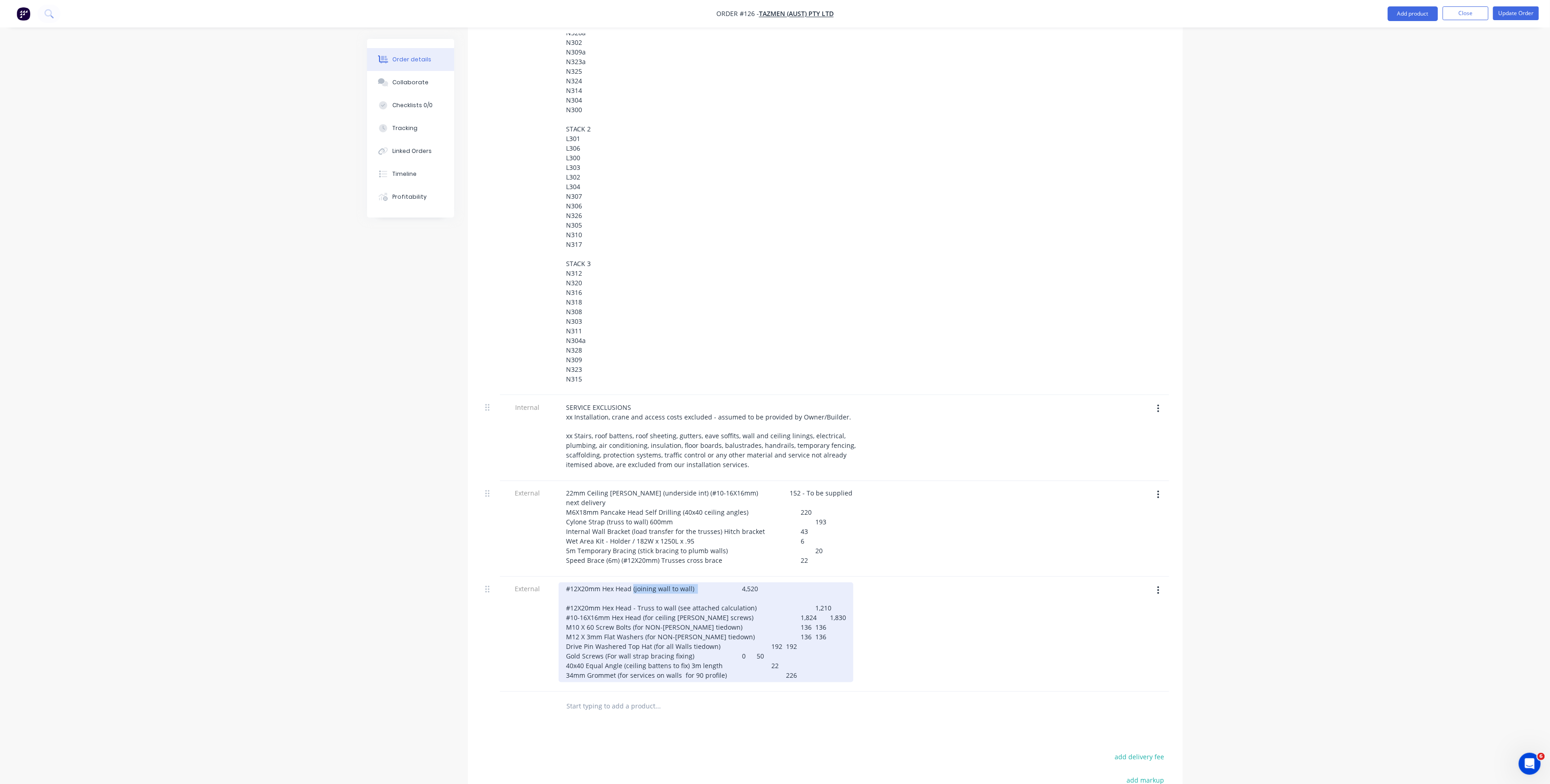
drag, startPoint x: 699, startPoint y: 570, endPoint x: 632, endPoint y: 567, distance: 67.1
click at [632, 583] on div "#12X20mm Hex Head (joining wall to wall) 4,520 #12X20mm Hex Head - Truss to wal…" at bounding box center [706, 632] width 295 height 100
drag, startPoint x: 758, startPoint y: 586, endPoint x: 562, endPoint y: 587, distance: 196.0
click at [562, 587] on div "#12X20mm Hex Head 4,520 #12X20mm Hex Head - Truss to wall (see attached calcula…" at bounding box center [706, 632] width 295 height 100
drag, startPoint x: 640, startPoint y: 588, endPoint x: 575, endPoint y: 589, distance: 65.0
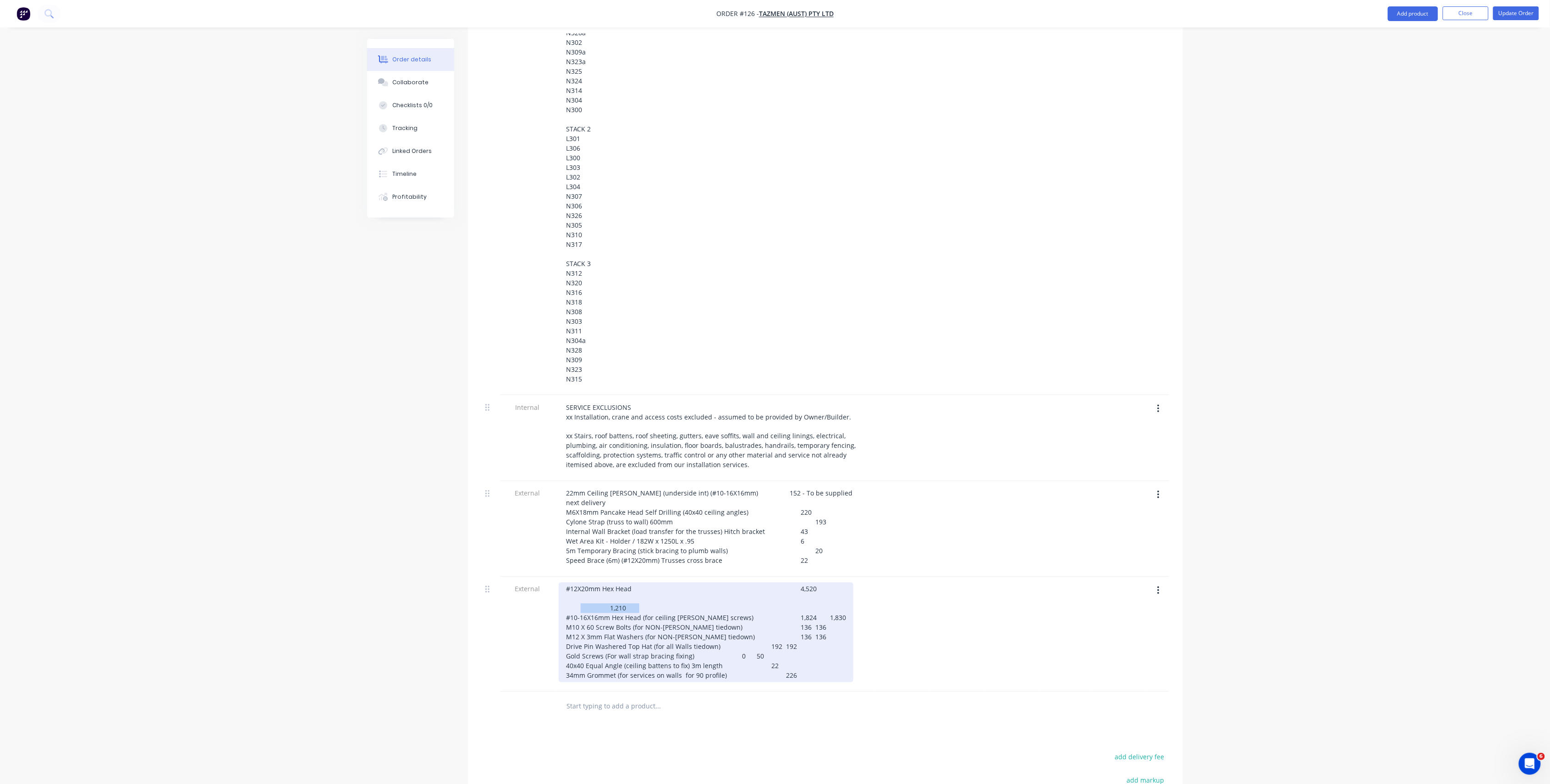
click at [575, 589] on div "#12X20mm Hex Head 4,520 1,210 #10-16X16mm Hex Head (for ceiling [PERSON_NAME] s…" at bounding box center [706, 632] width 295 height 100
drag, startPoint x: 785, startPoint y: 586, endPoint x: 731, endPoint y: 586, distance: 54.0
click at [731, 586] on div "#12X20mm Hex Head 4,520 #10-16X16mm Hex Head (for ceiling [PERSON_NAME] screws)…" at bounding box center [706, 627] width 295 height 90
click at [719, 583] on div "#12X20mm Hex Head 4,520 #10-16X16mm Hex Head (for ceiling [PERSON_NAME] screws)…" at bounding box center [706, 627] width 295 height 90
drag, startPoint x: 781, startPoint y: 589, endPoint x: 764, endPoint y: 587, distance: 17.1
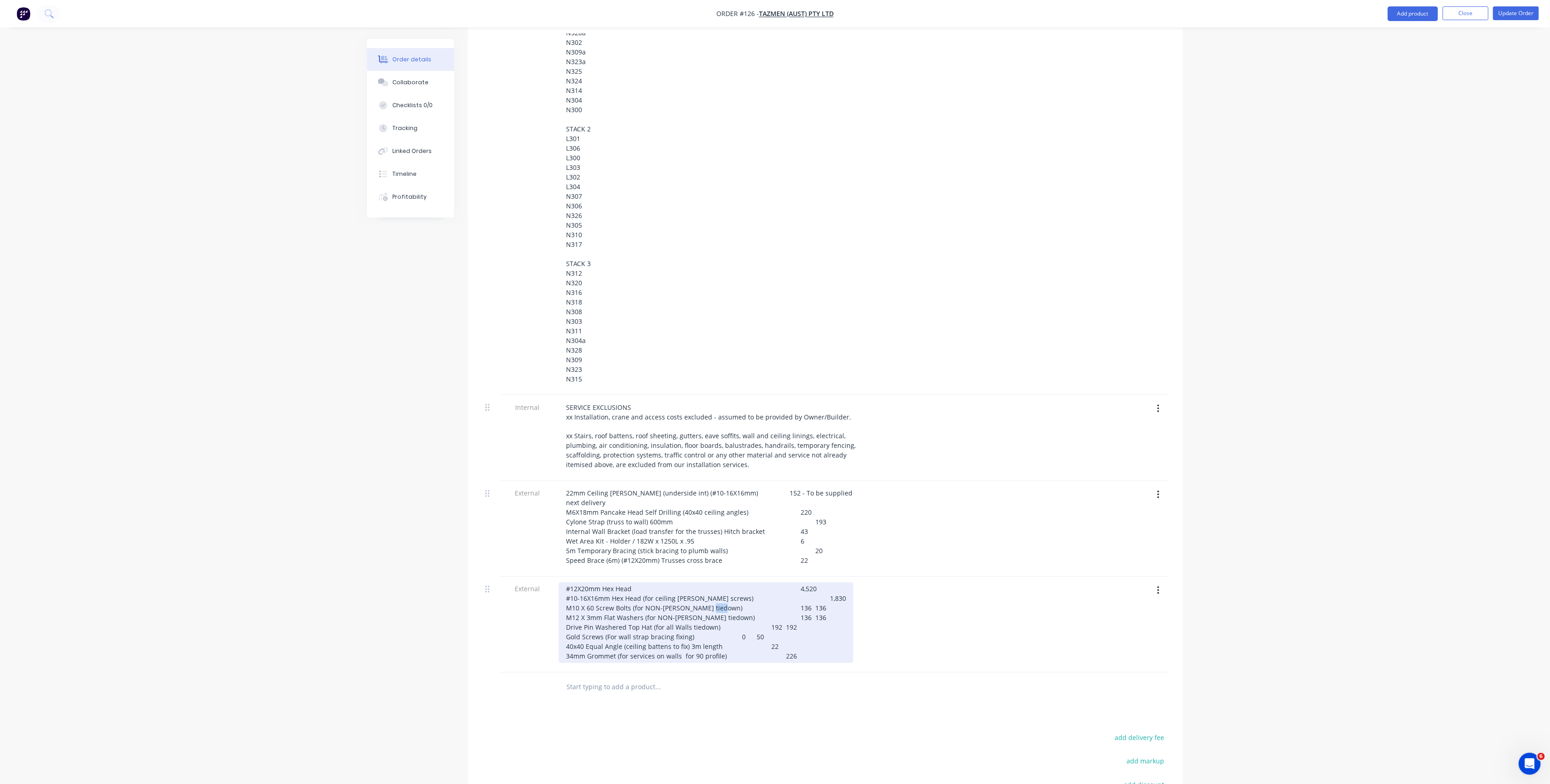
click at [764, 587] on div "#12X20mm Hex Head 4,520 #10-16X16mm Hex Head (for ceiling [PERSON_NAME] screws)…" at bounding box center [706, 622] width 295 height 80
drag, startPoint x: 777, startPoint y: 596, endPoint x: 763, endPoint y: 596, distance: 14.0
click at [763, 596] on div "#12X20mm Hex Head 4,520 #10-16X16mm Hex Head (for ceiling [PERSON_NAME] screws)…" at bounding box center [706, 622] width 295 height 80
click at [798, 588] on div "#12X20mm Hex Head 4,520 #10-16X16mm Hex Head (for ceiling [PERSON_NAME] screws)…" at bounding box center [706, 622] width 295 height 80
drag, startPoint x: 783, startPoint y: 609, endPoint x: 761, endPoint y: 607, distance: 22.1
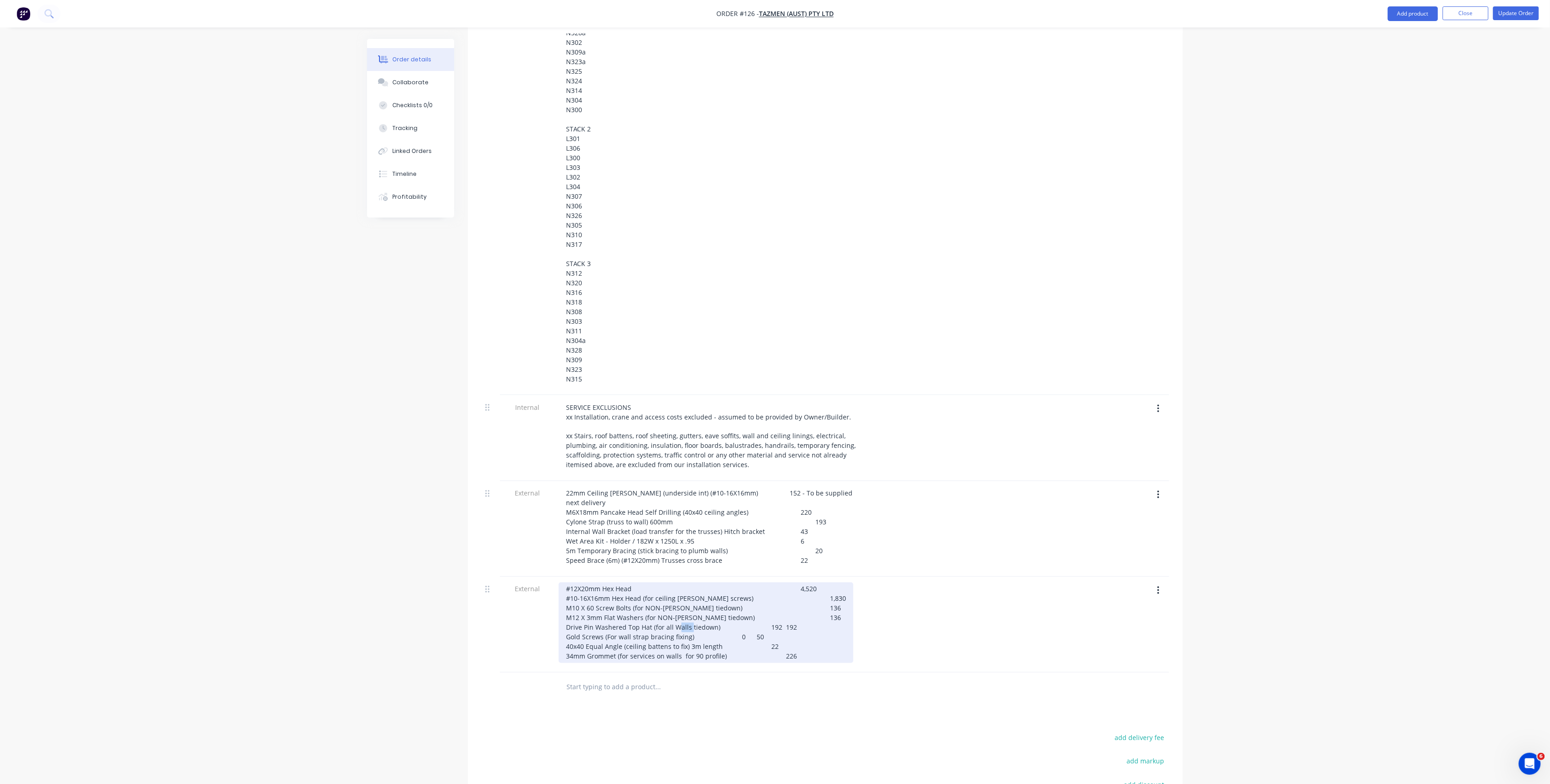
click at [761, 607] on div "#12X20mm Hex Head 4,520 #10-16X16mm Hex Head (for ceiling [PERSON_NAME] screws)…" at bounding box center [706, 622] width 295 height 80
click at [778, 607] on div "#12X20mm Hex Head 4,520 #10-16X16mm Hex Head (for ceiling [PERSON_NAME] screws)…" at bounding box center [706, 622] width 295 height 80
drag, startPoint x: 775, startPoint y: 607, endPoint x: 764, endPoint y: 605, distance: 11.2
click at [764, 605] on div "#12X20mm Hex Head 4,520 #10-16X16mm Hex Head (for ceiling [PERSON_NAME] screws)…" at bounding box center [706, 622] width 295 height 80
drag, startPoint x: 743, startPoint y: 616, endPoint x: 729, endPoint y: 615, distance: 14.0
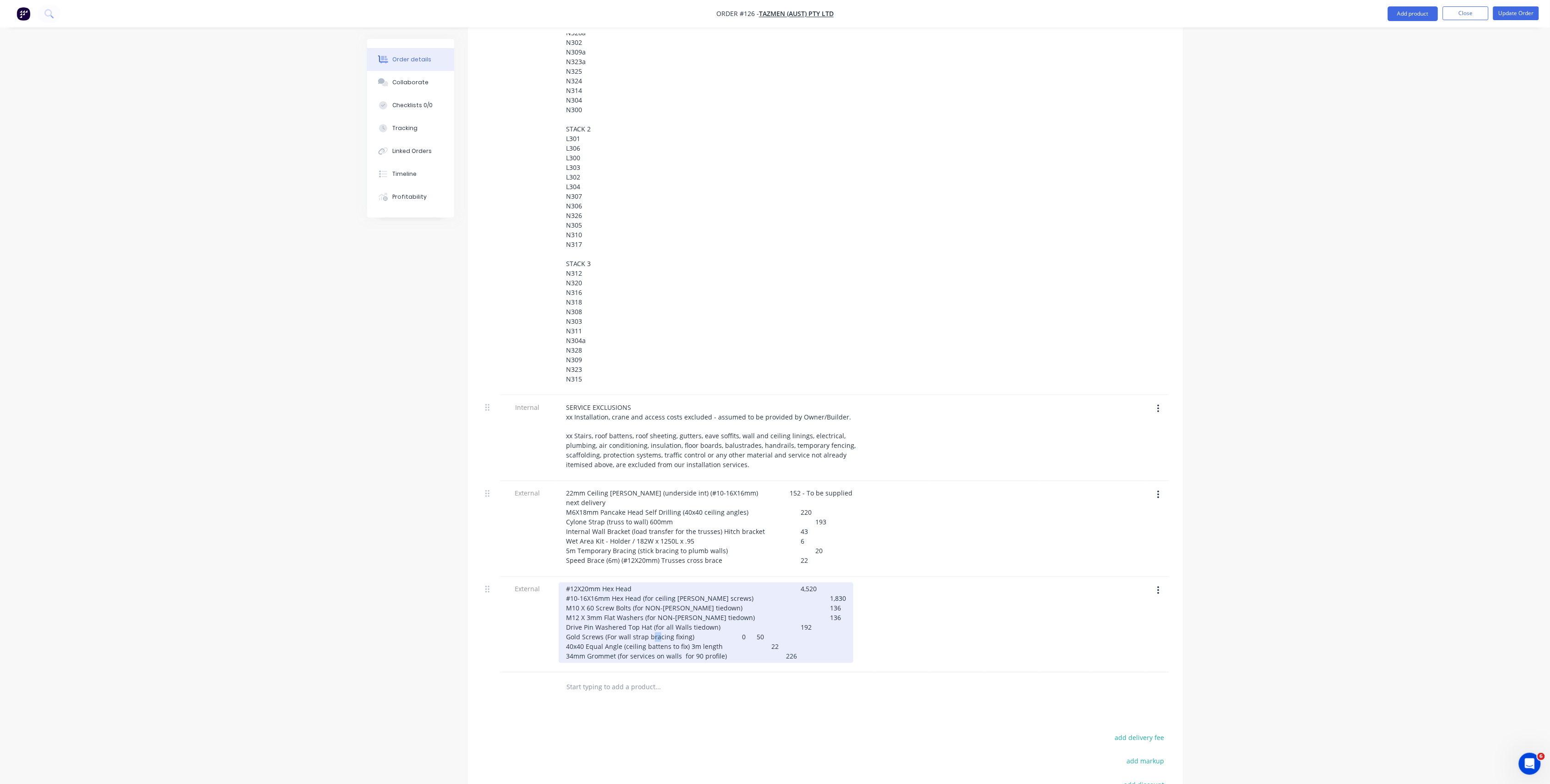
click at [729, 615] on div "#12X20mm Hex Head 4,520 #10-16X16mm Hex Head (for ceiling [PERSON_NAME] screws)…" at bounding box center [706, 622] width 295 height 80
click at [748, 629] on div "#12X20mm Hex Head 4,520 #10-16X16mm Hex Head (for ceiling [PERSON_NAME] screws)…" at bounding box center [706, 622] width 295 height 80
click at [743, 640] on div "#12X20mm Hex Head 4,520 #10-16X16mm Hex Head (for ceiling [PERSON_NAME] screws)…" at bounding box center [706, 622] width 295 height 80
click at [565, 583] on div "#12X20mm Hex Head 4,520 #10-16X16mm Hex Head (for ceiling [PERSON_NAME] screws)…" at bounding box center [706, 622] width 295 height 80
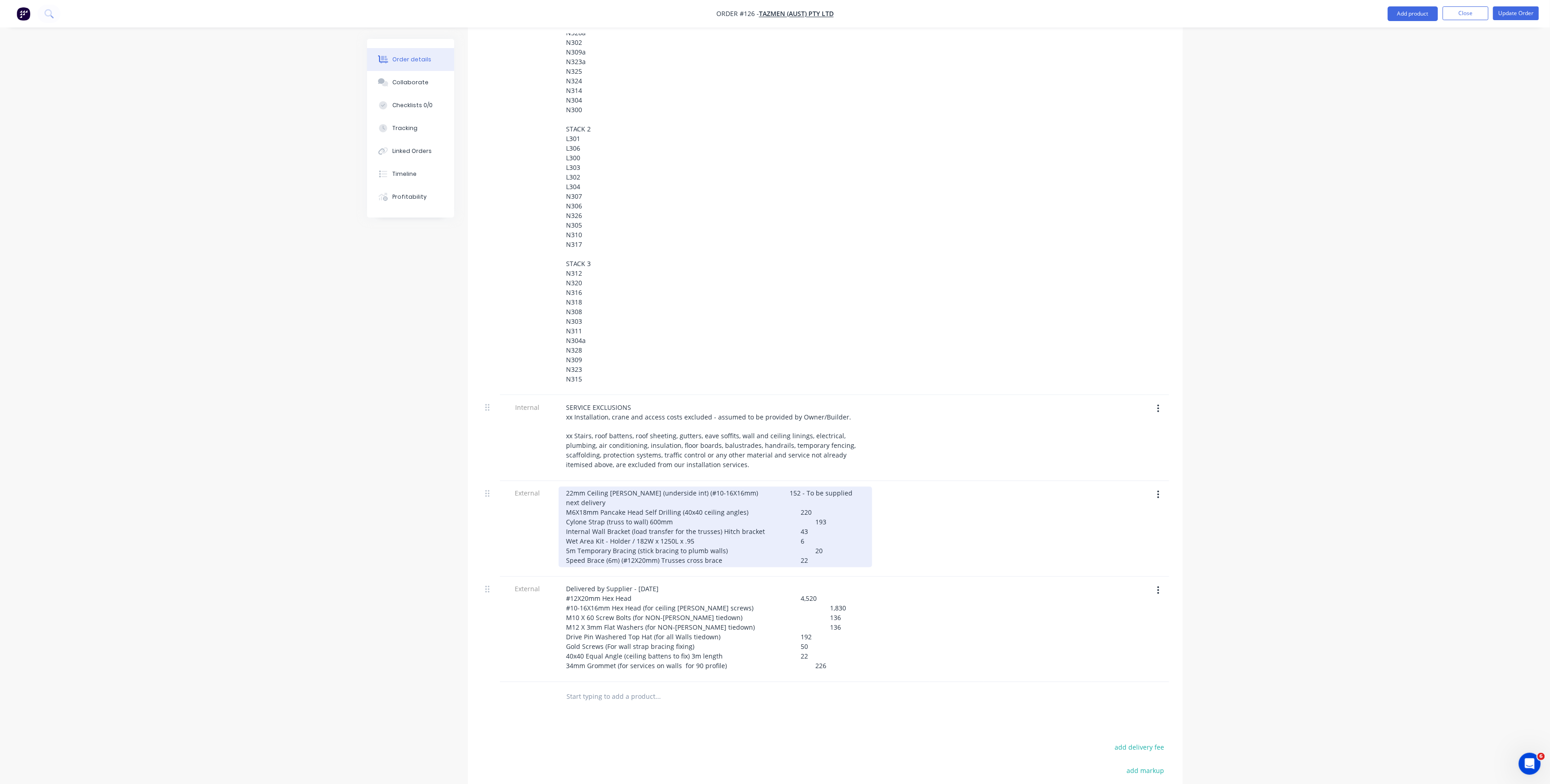
click at [565, 487] on div "22mm Ceiling [PERSON_NAME] (underside int) (#10-16X16mm) 152 - To be supplied n…" at bounding box center [715, 527] width 314 height 80
click at [731, 490] on div "Delivered with Upper Walls - [DATE] 22mm Ceiling [PERSON_NAME] (underside int) …" at bounding box center [715, 527] width 314 height 80
click at [829, 521] on div "Delivered with Upper Walls - [DATE] 22mm Ceiling [PERSON_NAME] (underside int) …" at bounding box center [715, 527] width 314 height 80
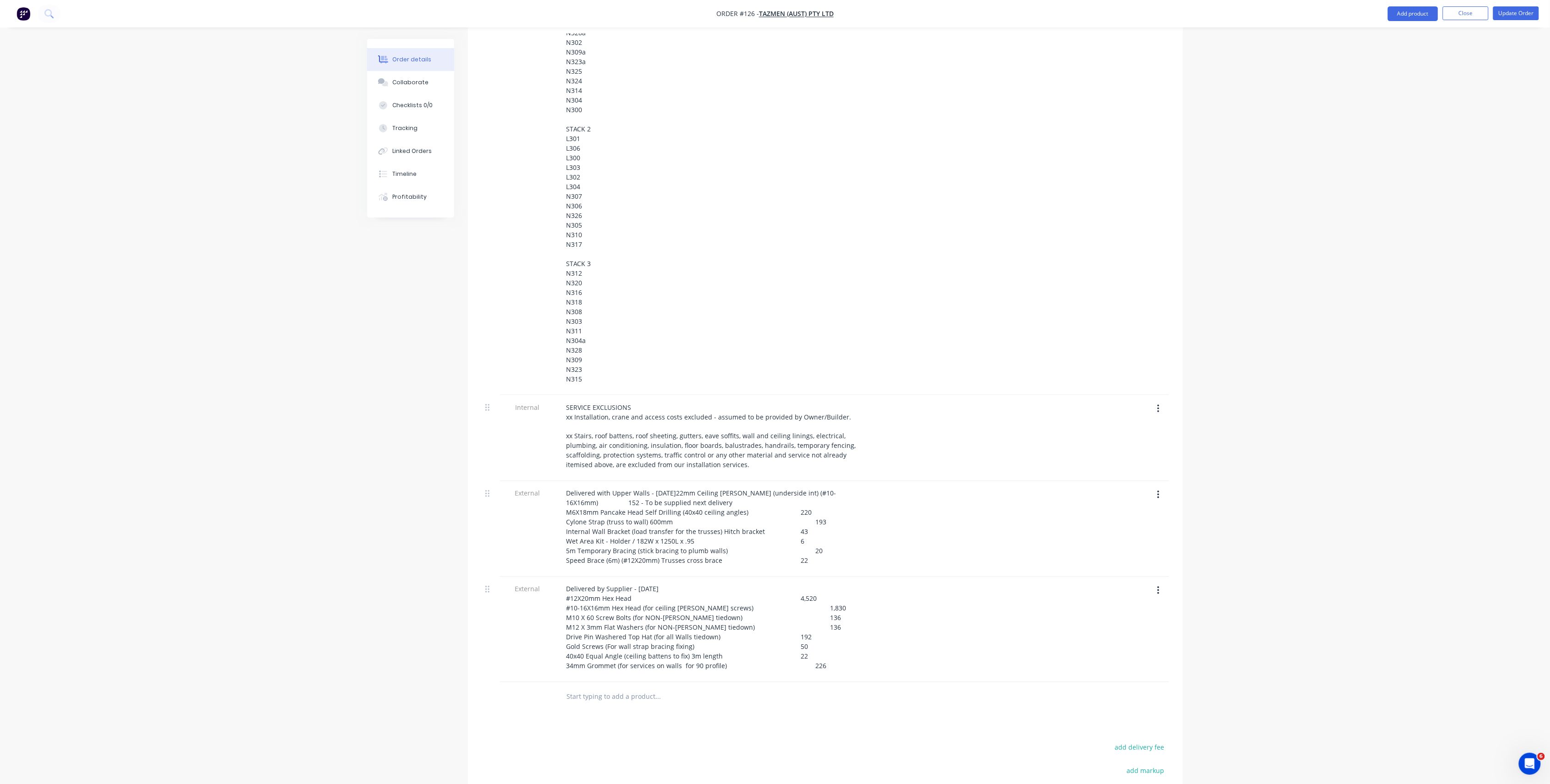
drag, startPoint x: 948, startPoint y: 500, endPoint x: 935, endPoint y: 504, distance: 13.6
click at [947, 502] on div at bounding box center [956, 529] width 54 height 96
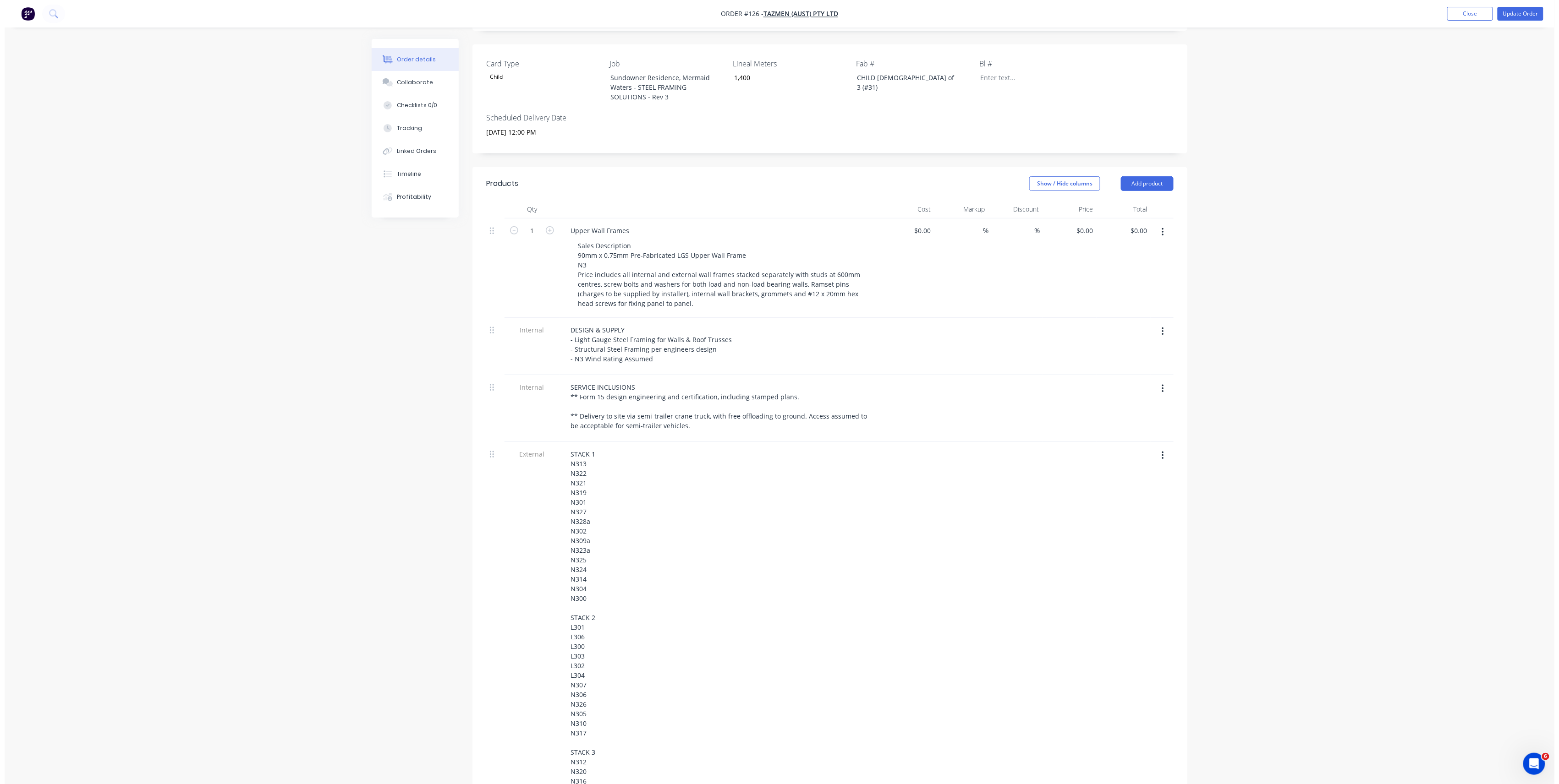
scroll to position [0, 0]
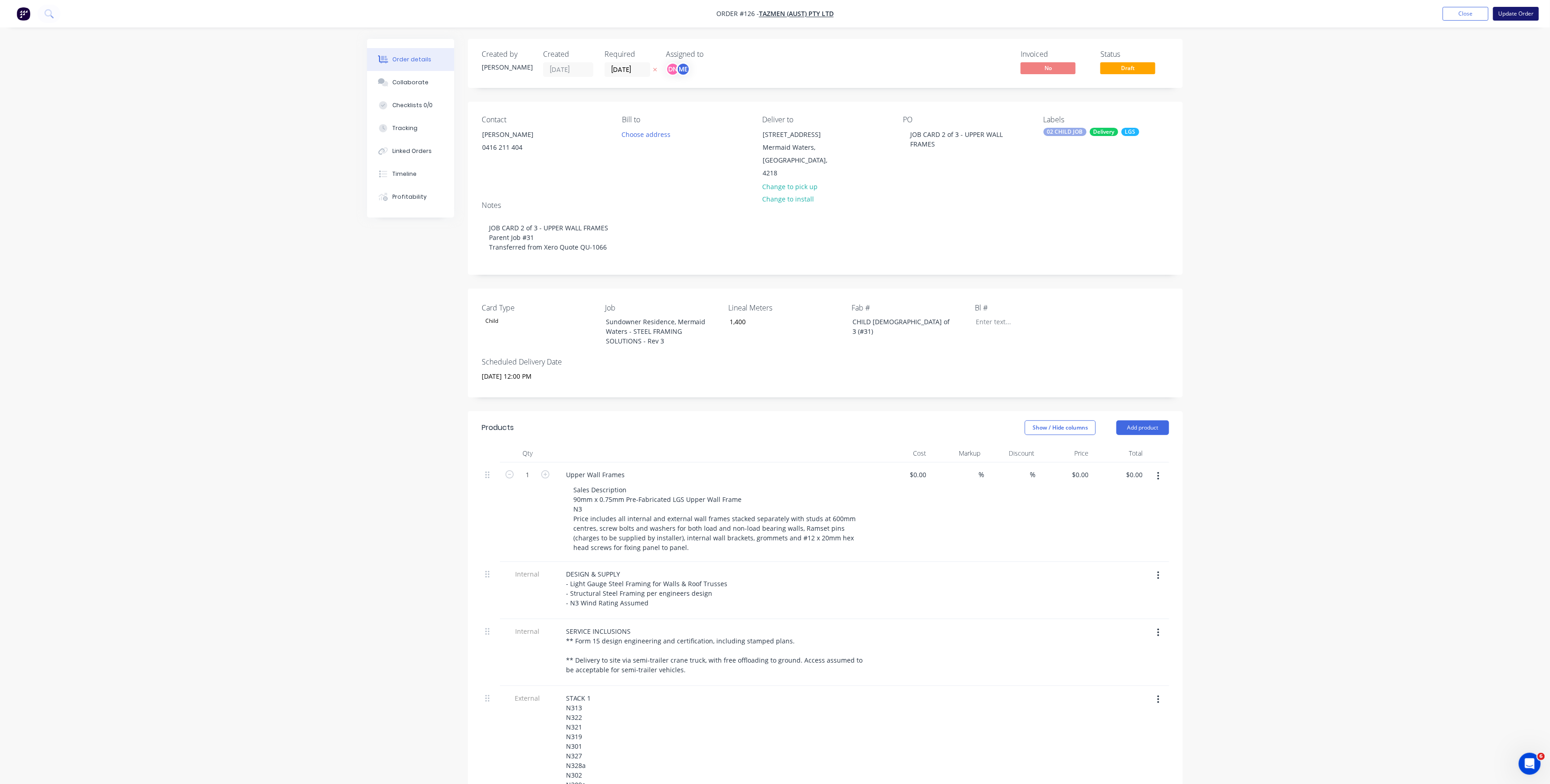
click at [1503, 10] on button "Update Order" at bounding box center [1516, 13] width 46 height 14
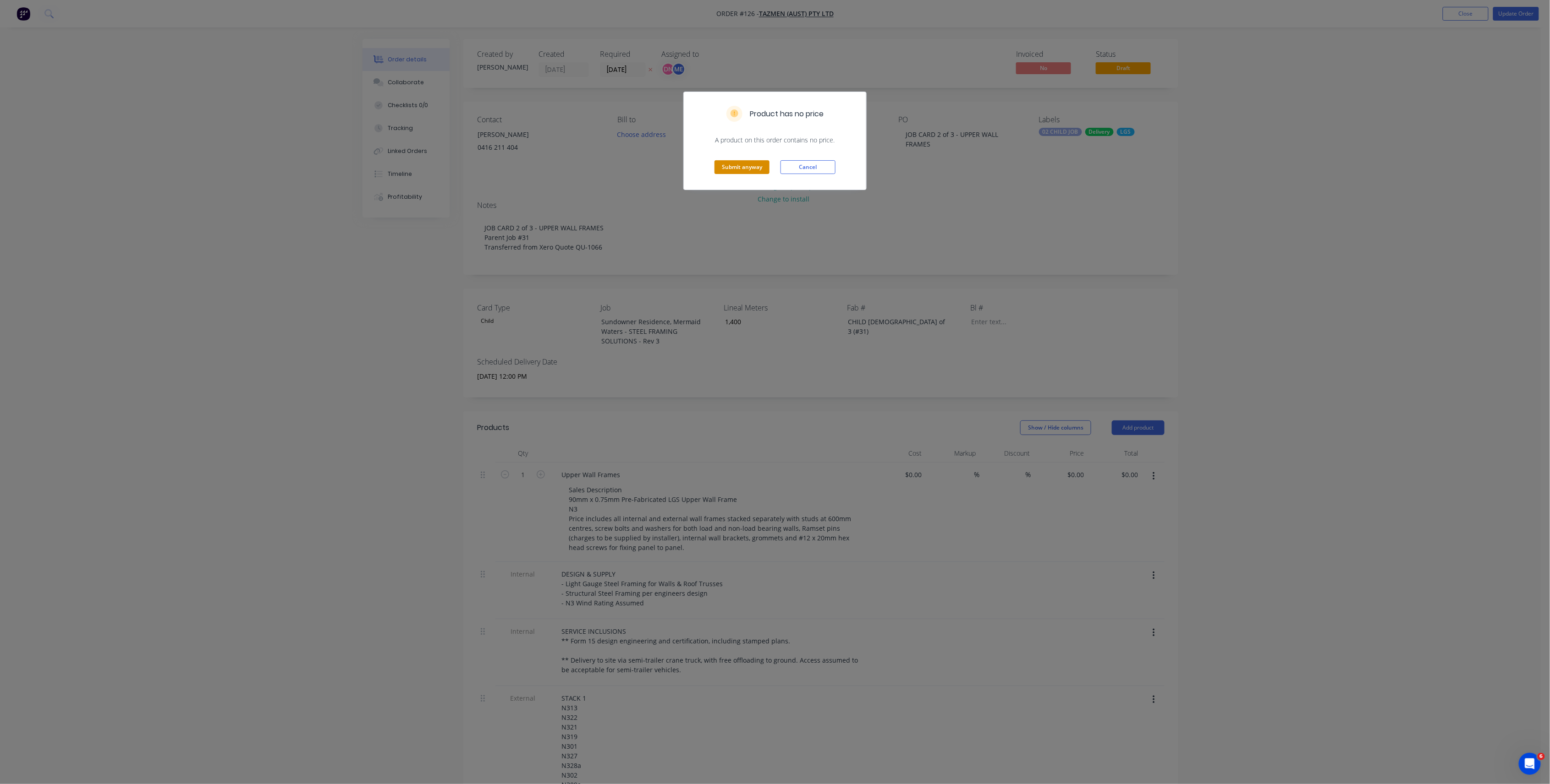
click at [763, 171] on button "Submit anyway" at bounding box center [741, 167] width 55 height 14
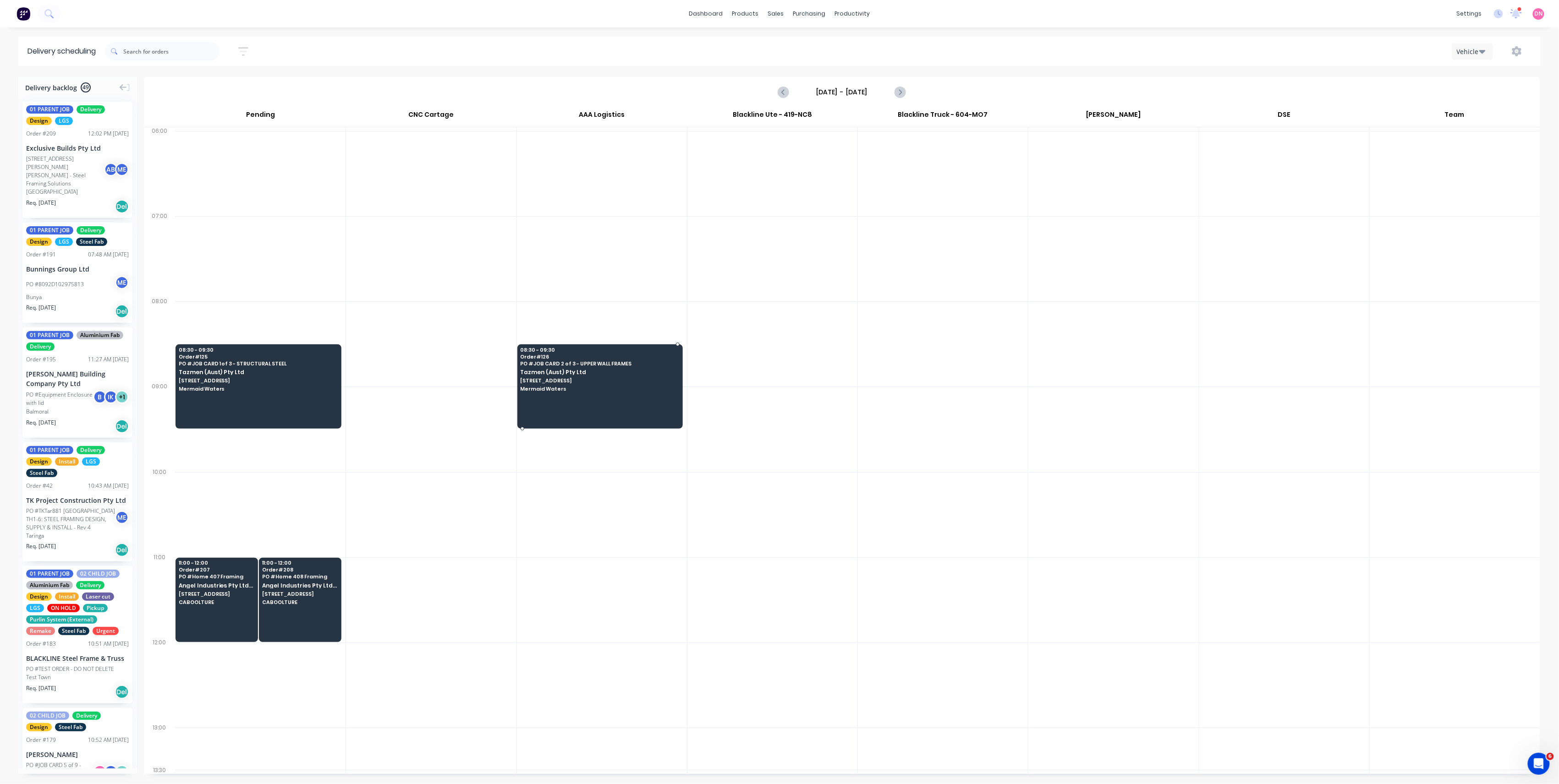
click at [622, 372] on span "Tazmen (Aust) Pty Ltd" at bounding box center [599, 372] width 158 height 6
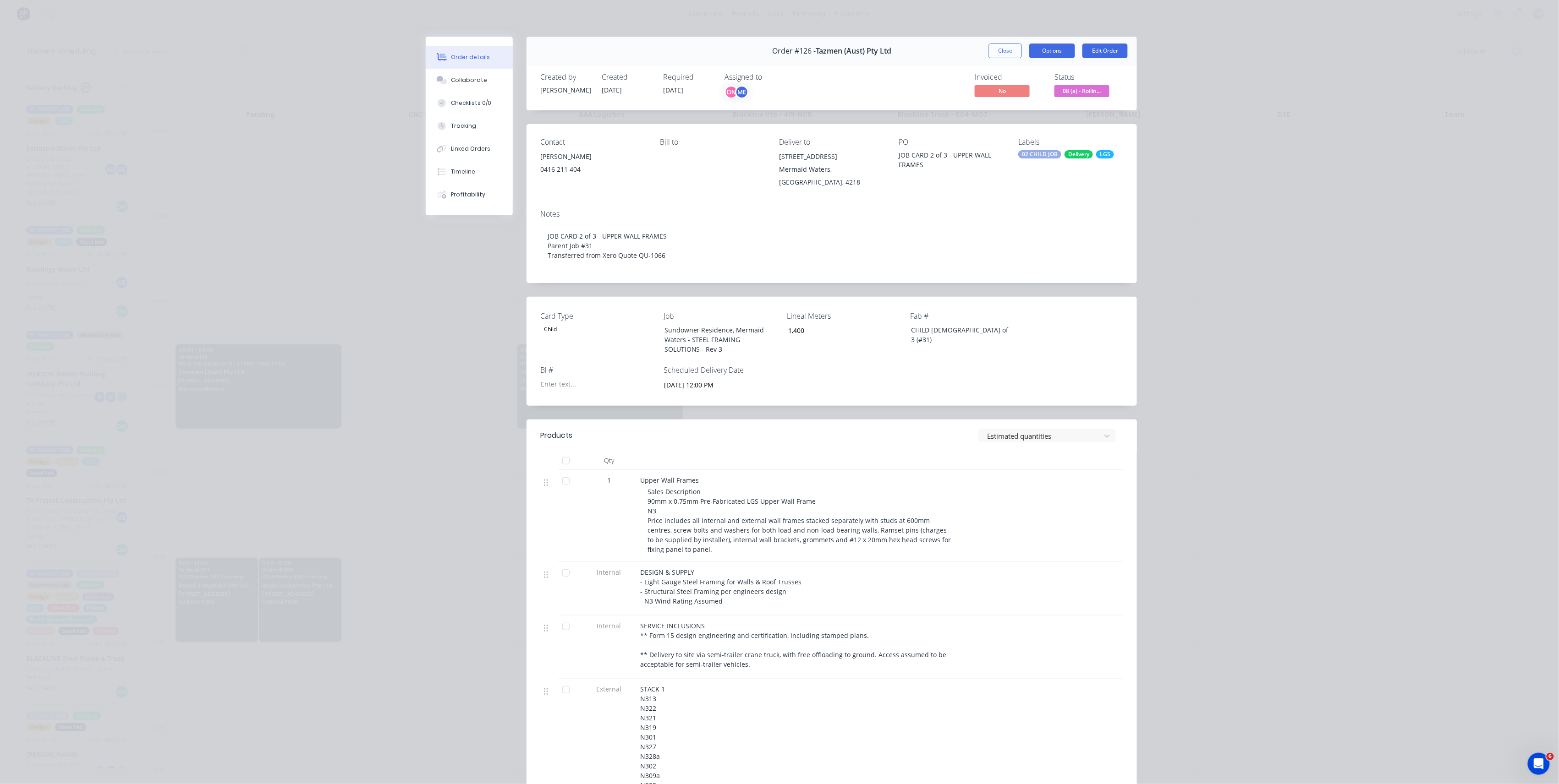
click at [1058, 56] on button "Options" at bounding box center [1052, 51] width 46 height 15
click at [1029, 114] on div "Delivery Docket" at bounding box center [1027, 111] width 80 height 13
click at [1014, 130] on div "Custom" at bounding box center [1027, 129] width 80 height 13
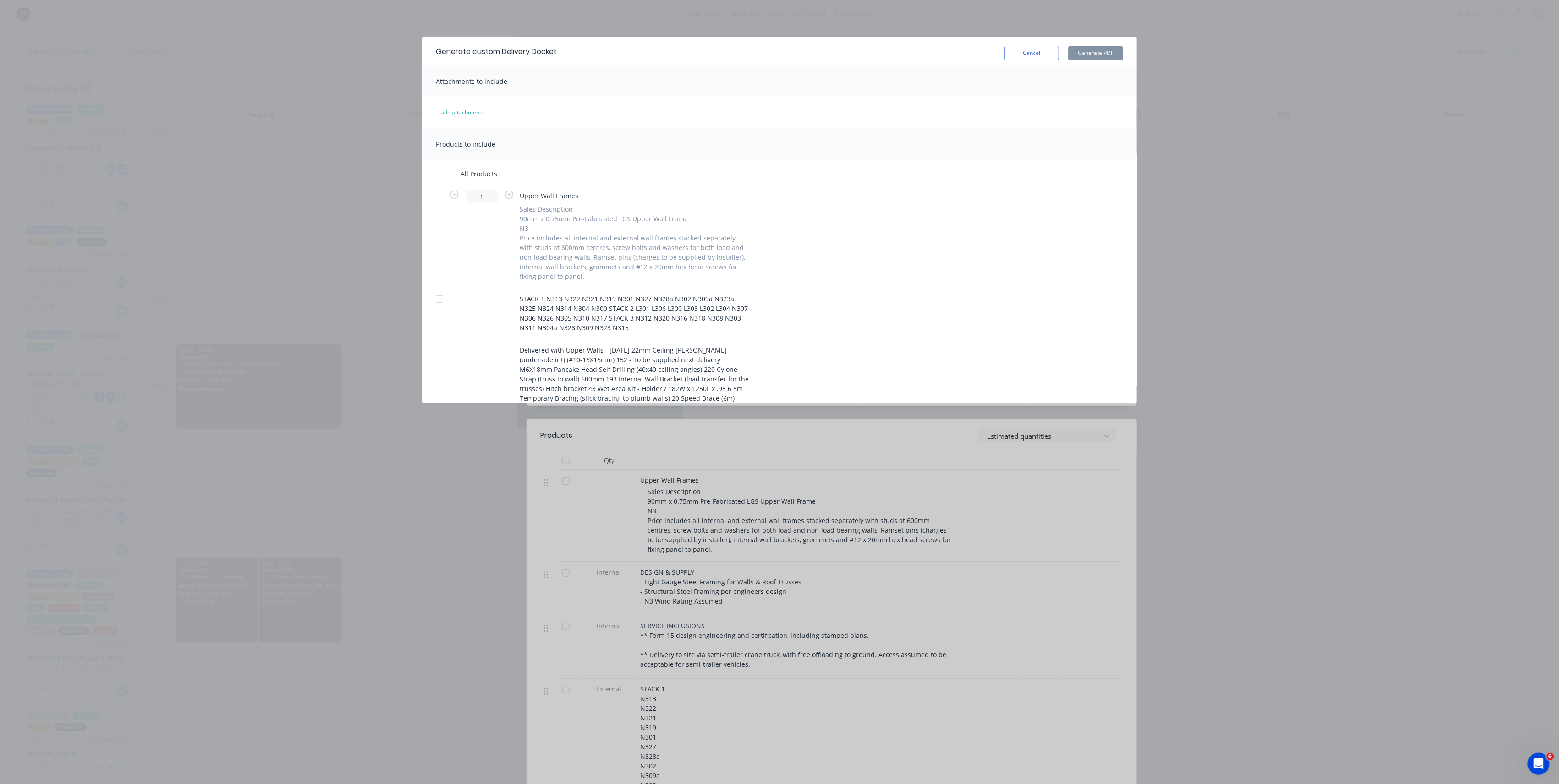
click at [441, 192] on div at bounding box center [439, 195] width 18 height 18
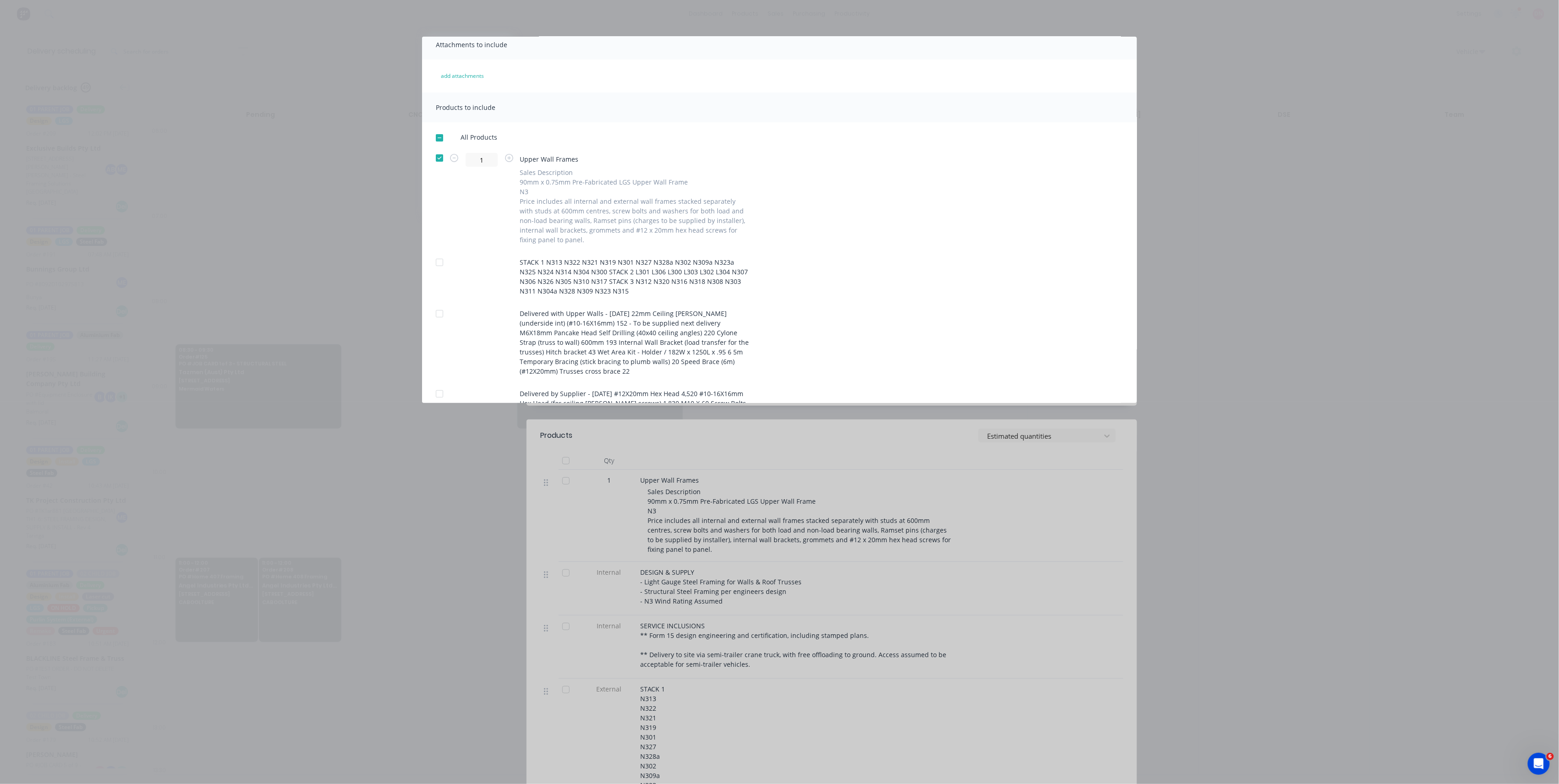
scroll to position [61, 0]
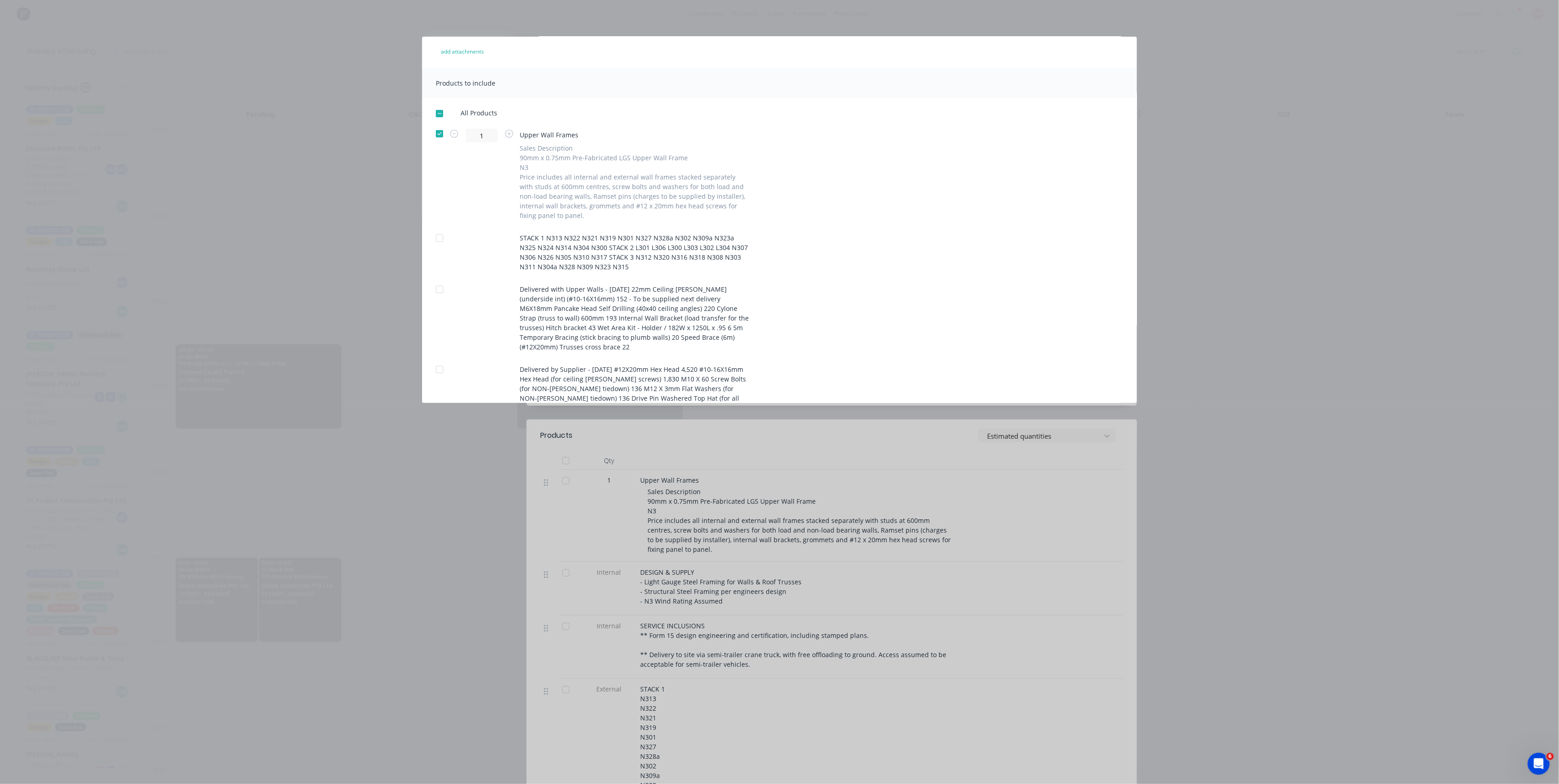
click at [439, 235] on div at bounding box center [439, 238] width 18 height 18
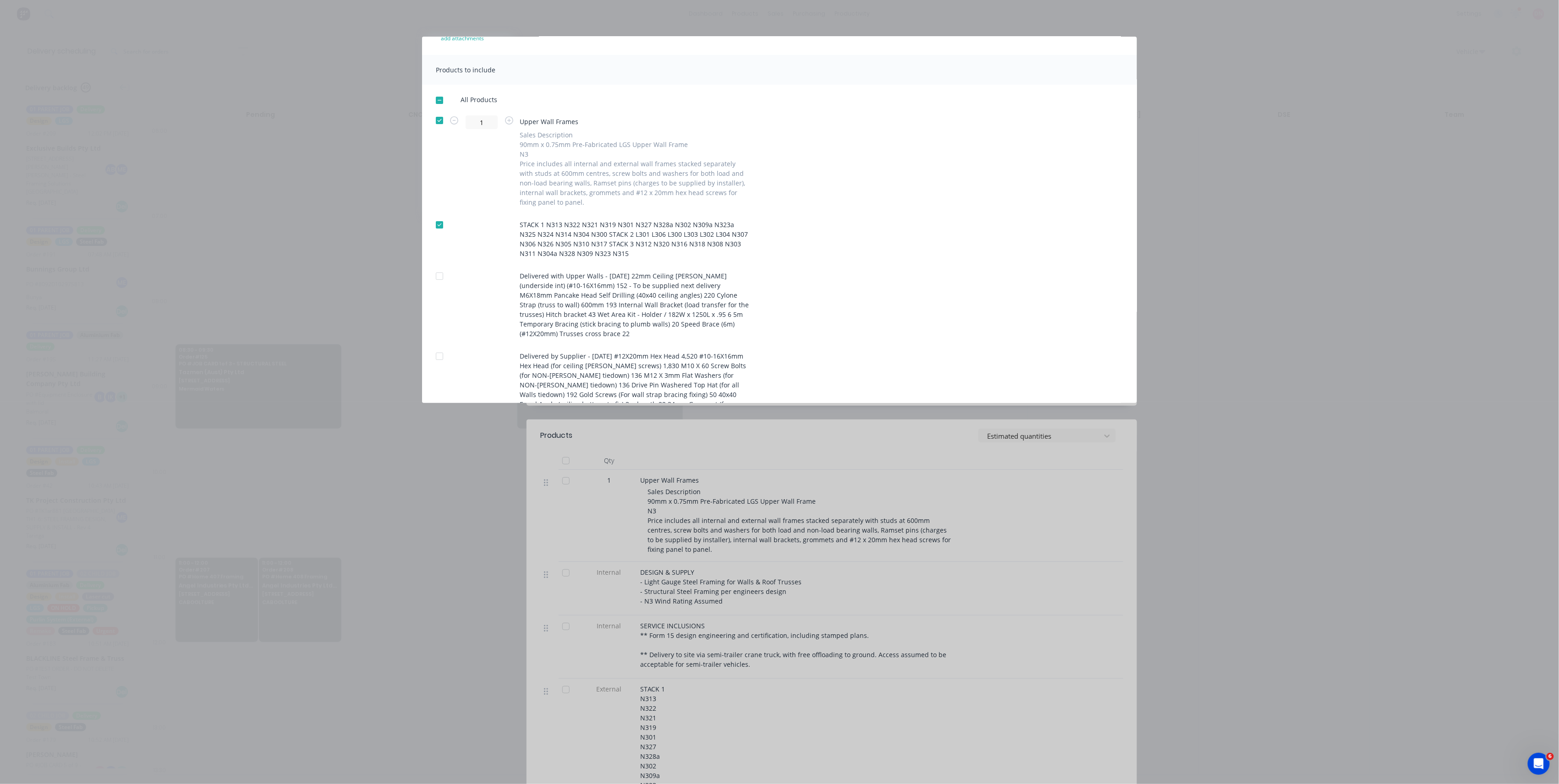
scroll to position [85, 0]
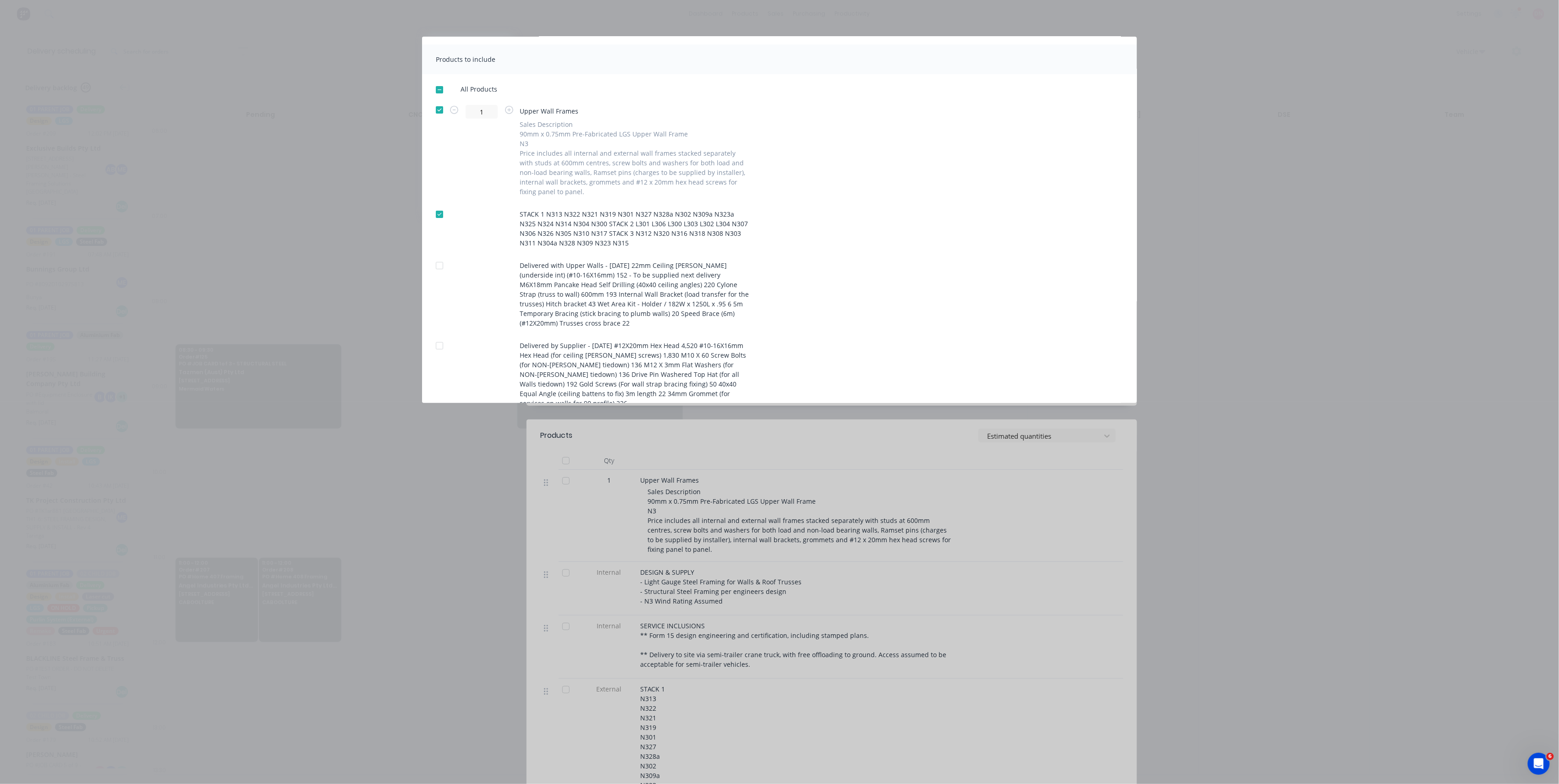
click at [437, 270] on div at bounding box center [439, 266] width 18 height 18
click at [444, 337] on div at bounding box center [439, 346] width 18 height 18
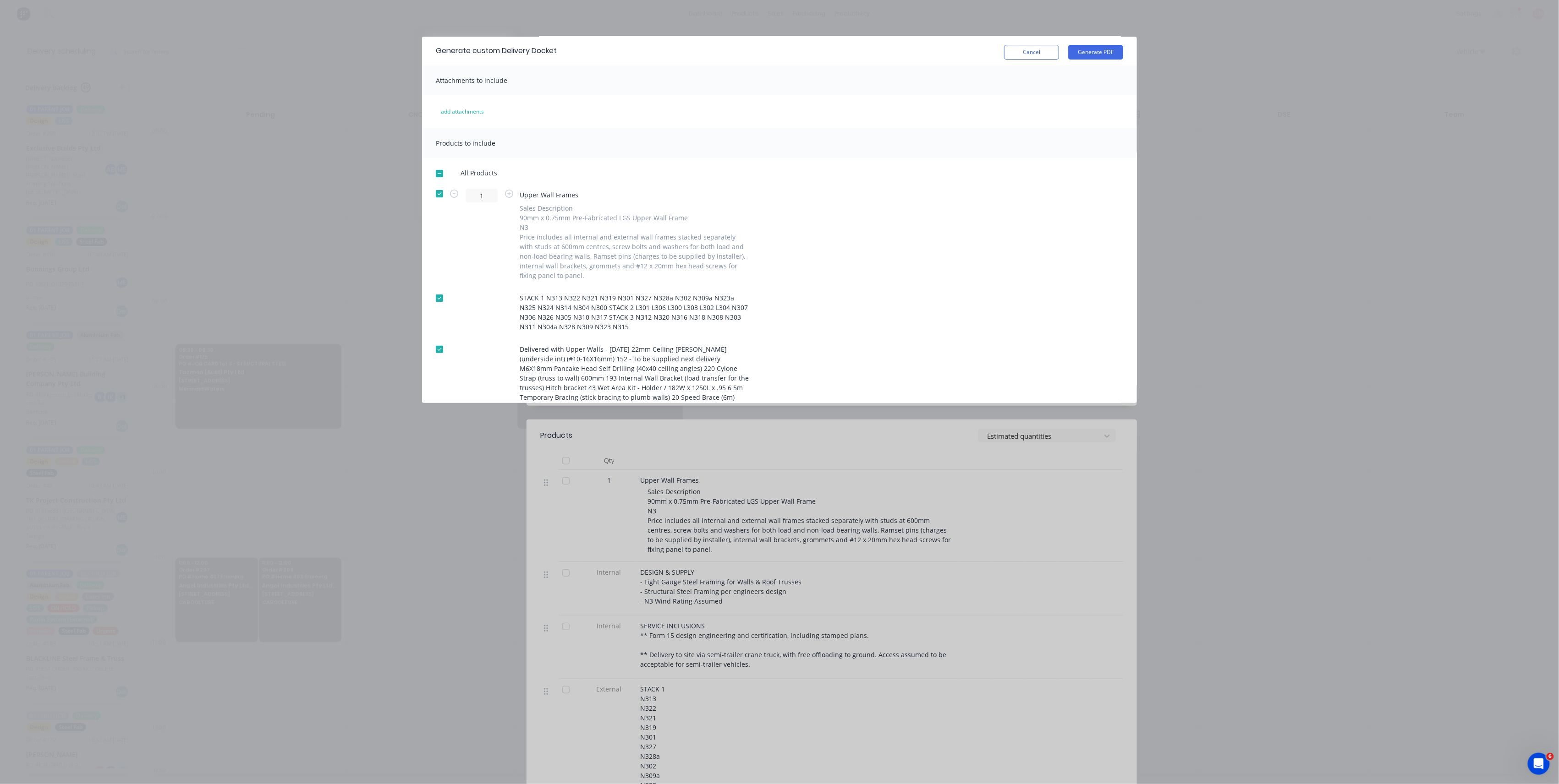
scroll to position [0, 0]
click at [1094, 53] on button "Generate PDF" at bounding box center [1095, 53] width 55 height 15
